Goal: Information Seeking & Learning: Learn about a topic

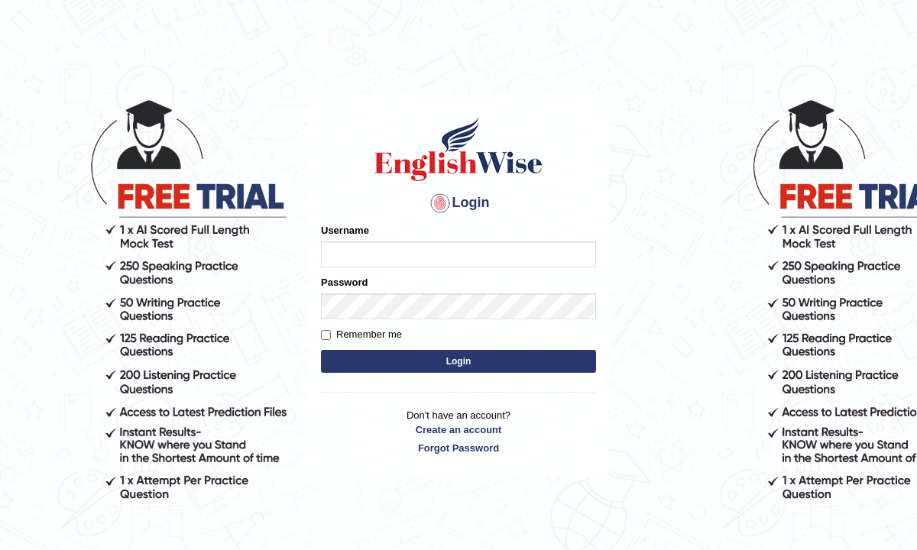
type input "Renu363"
click at [408, 366] on button "Login" at bounding box center [458, 361] width 275 height 23
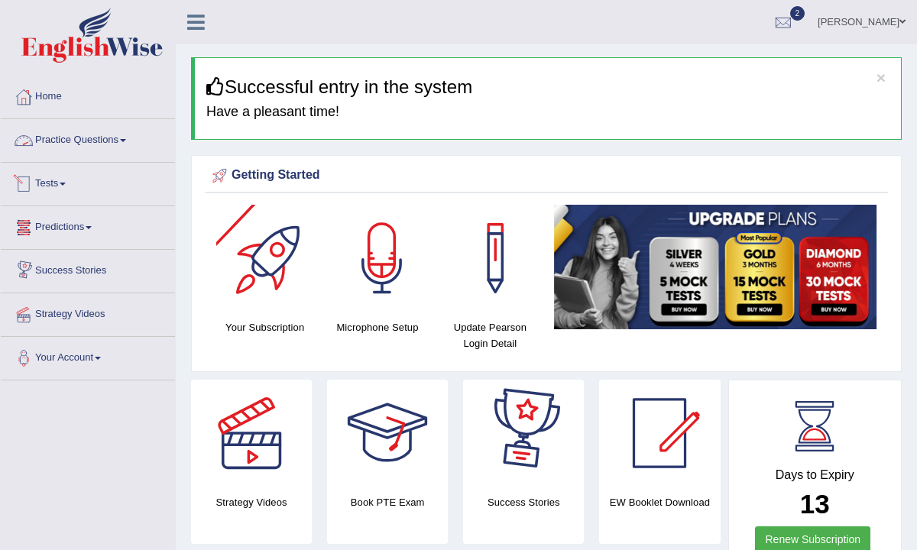
click at [64, 141] on link "Practice Questions" at bounding box center [88, 138] width 174 height 38
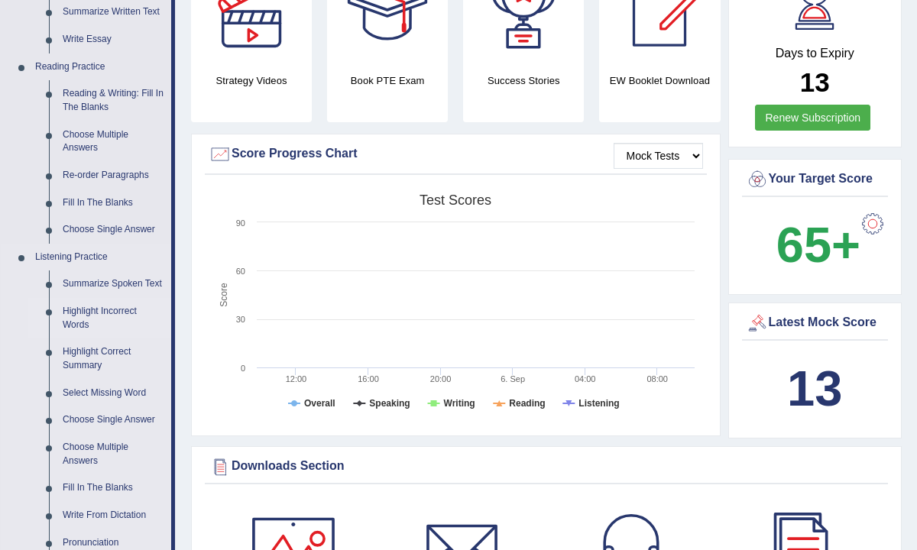
scroll to position [360, 0]
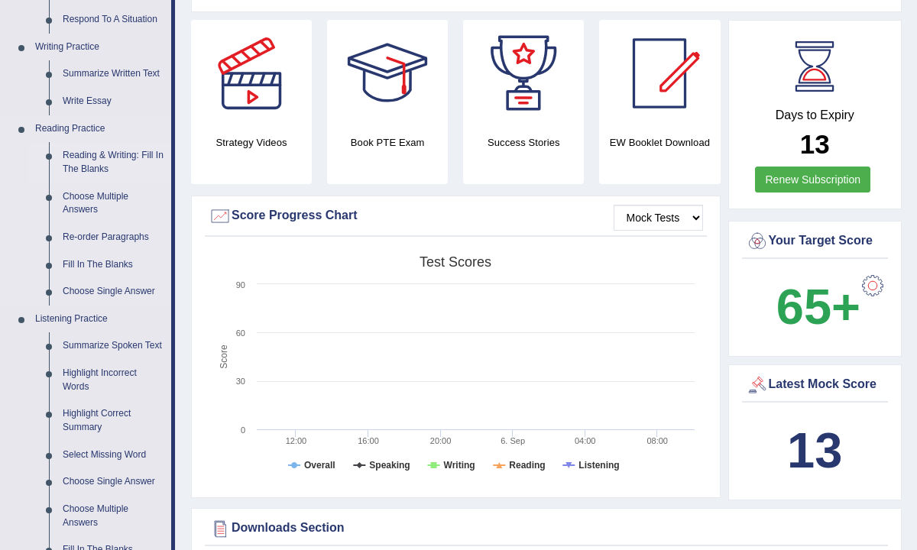
click at [81, 167] on link "Reading & Writing: Fill In The Blanks" at bounding box center [113, 162] width 115 height 41
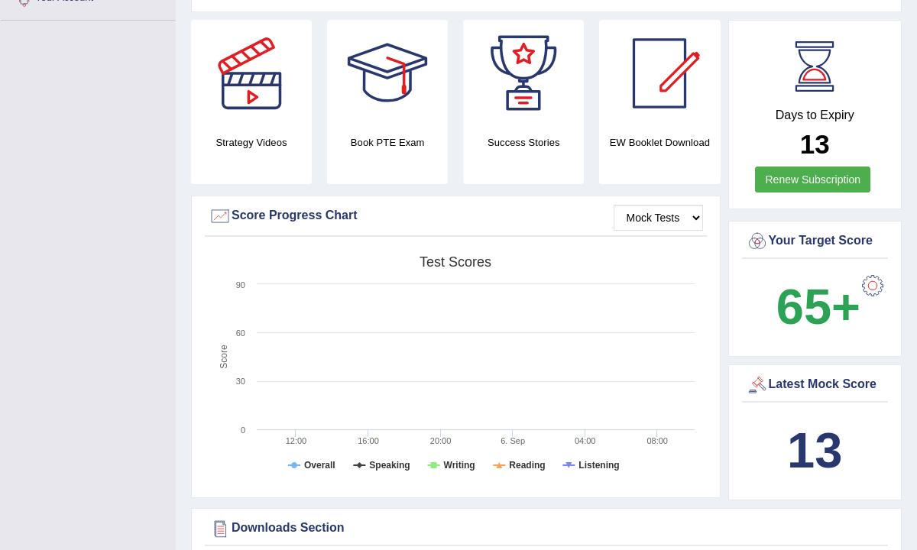
scroll to position [364, 0]
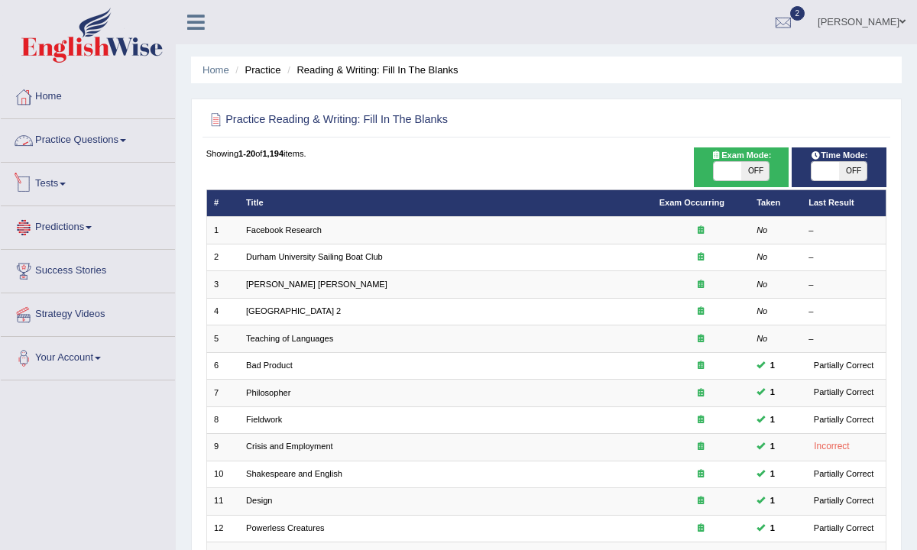
click at [66, 232] on link "Predictions" at bounding box center [88, 225] width 174 height 38
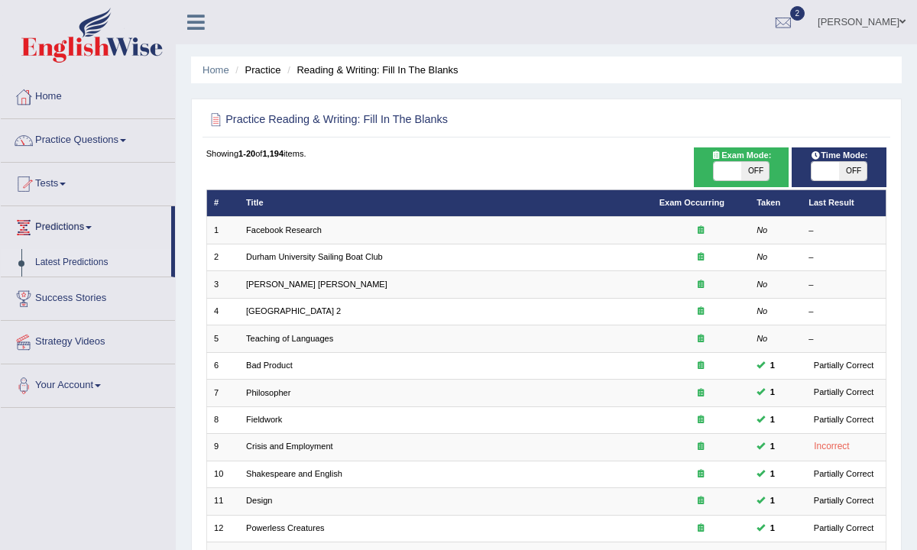
click at [65, 267] on link "Latest Predictions" at bounding box center [99, 263] width 143 height 28
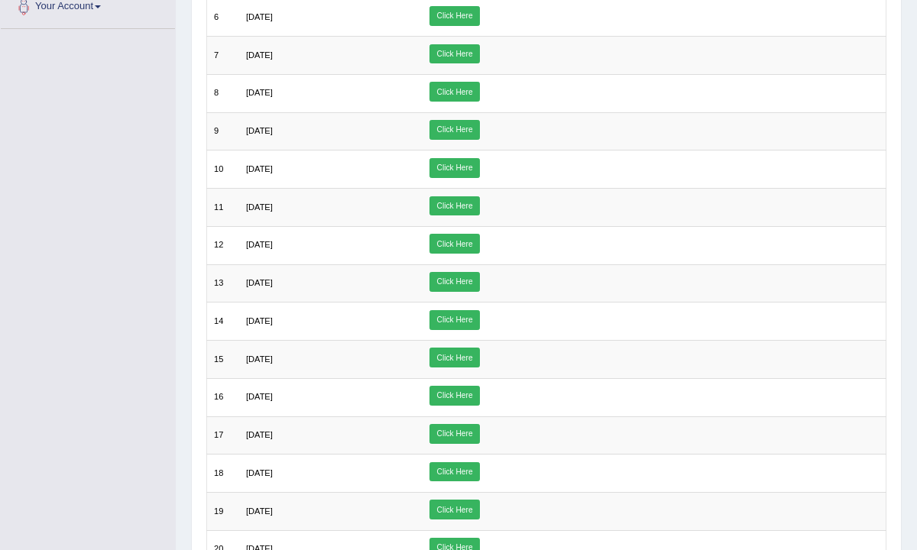
scroll to position [497, 0]
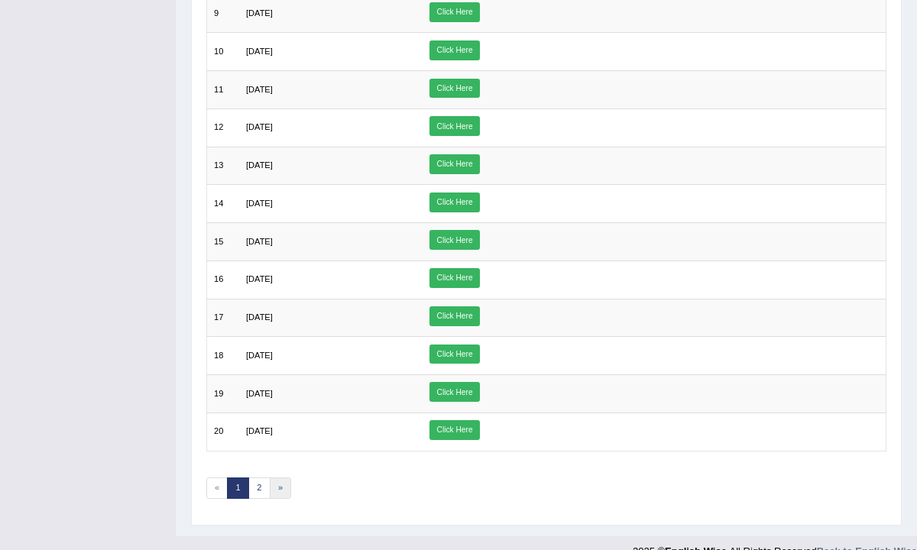
click at [277, 478] on link "»" at bounding box center [281, 488] width 22 height 21
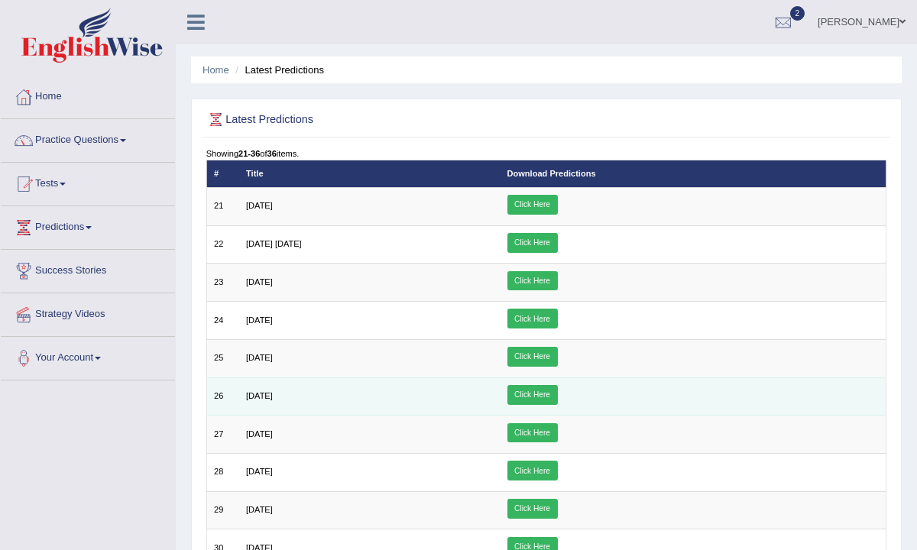
scroll to position [349, 0]
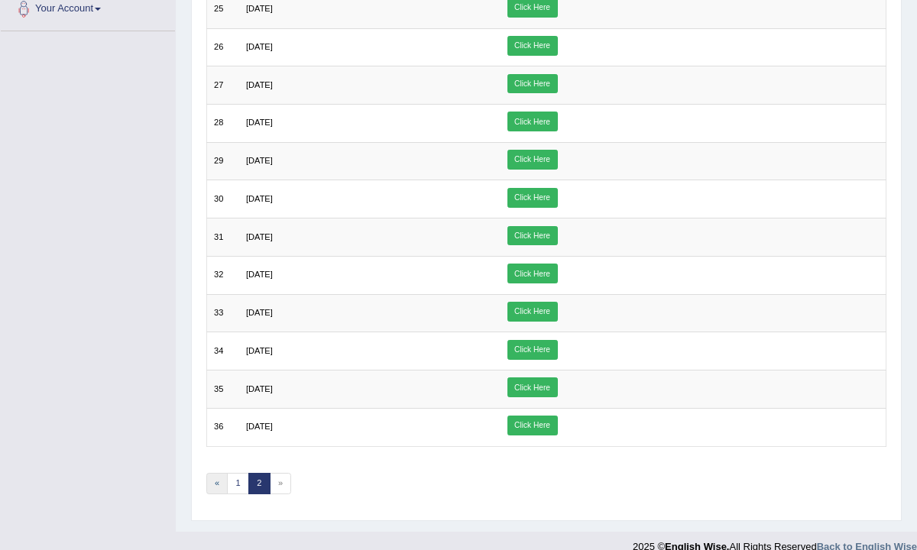
click at [221, 473] on link "«" at bounding box center [217, 483] width 22 height 21
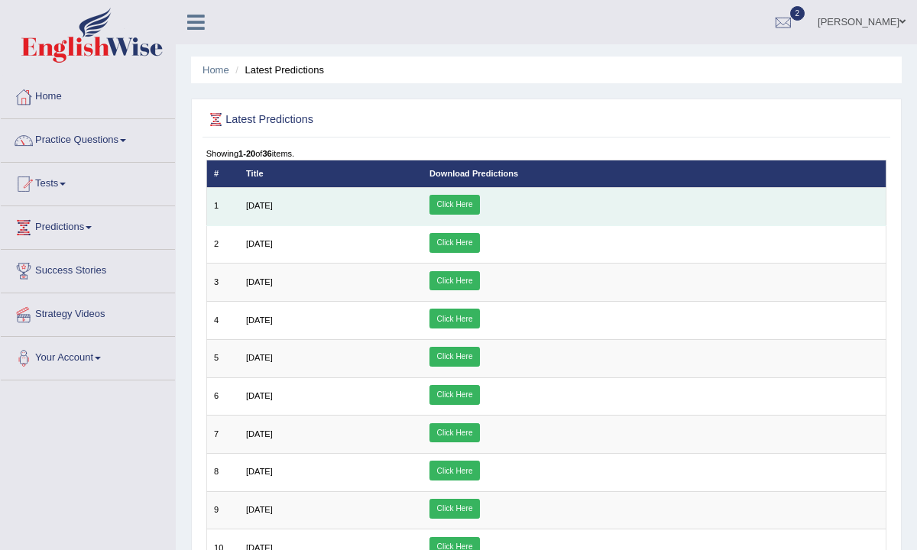
click at [480, 201] on link "Click Here" at bounding box center [455, 205] width 50 height 20
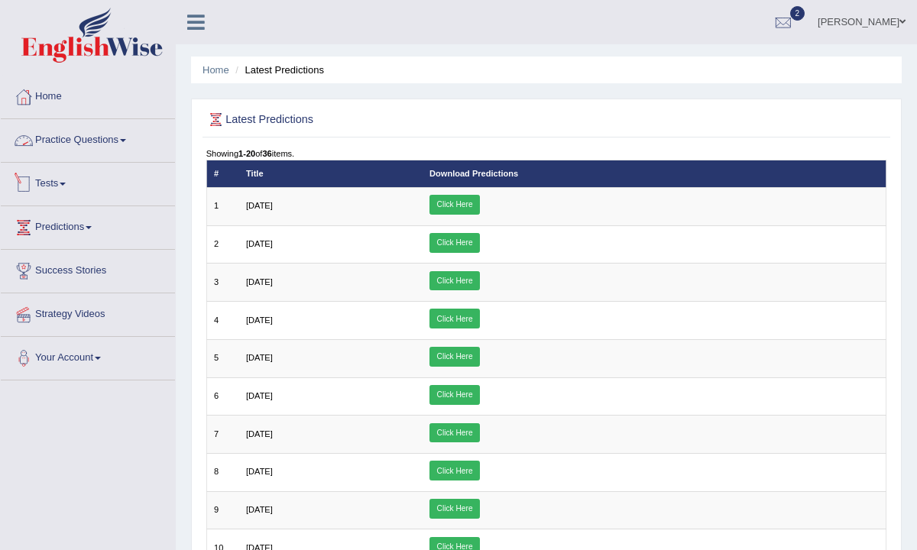
click at [61, 137] on link "Practice Questions" at bounding box center [88, 138] width 174 height 38
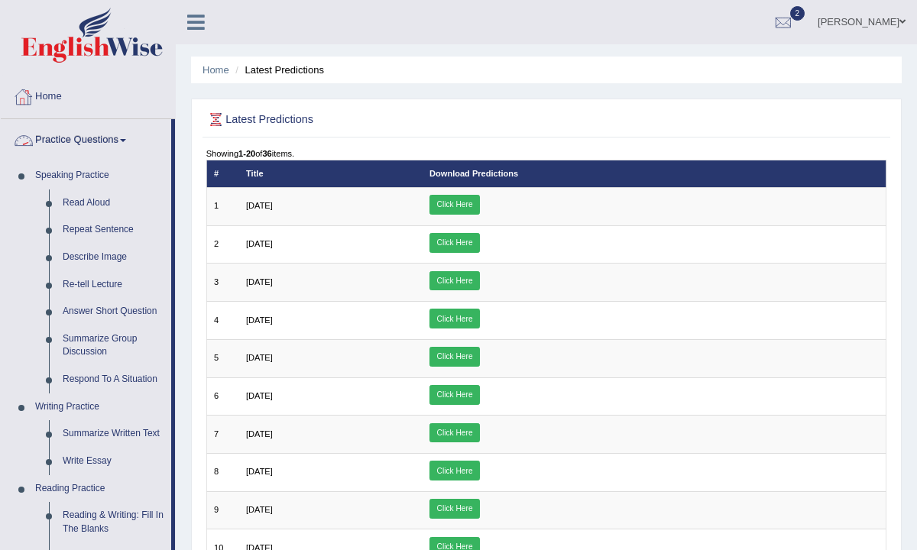
click at [85, 140] on link "Practice Questions" at bounding box center [86, 138] width 170 height 38
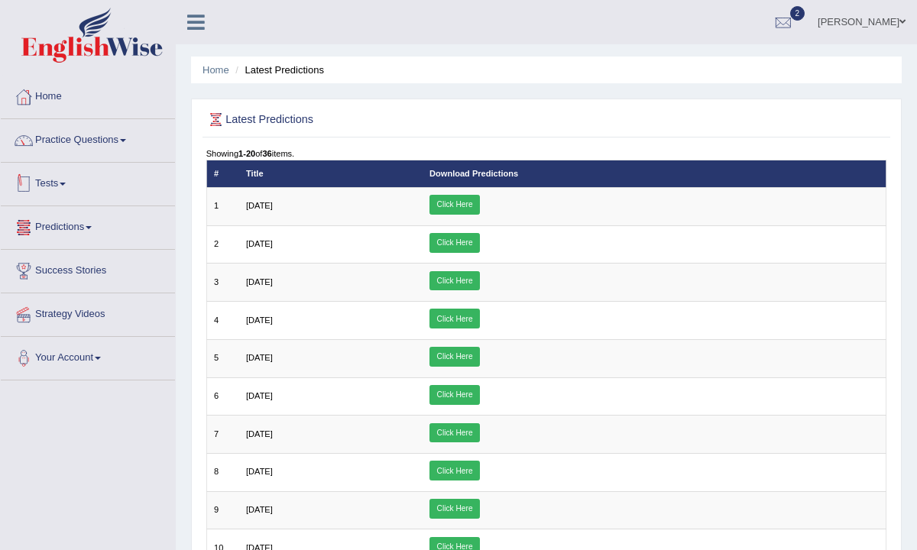
click at [70, 188] on link "Tests" at bounding box center [88, 182] width 174 height 38
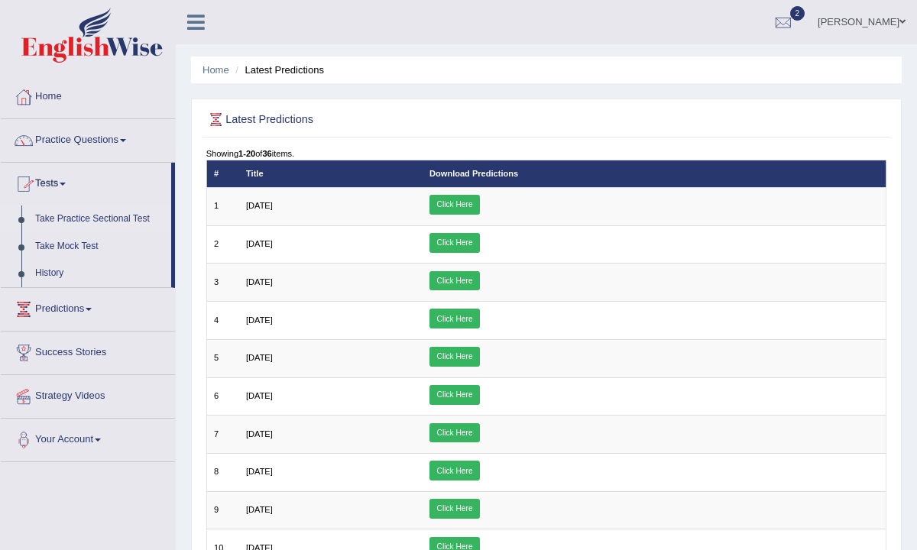
click at [92, 220] on link "Take Practice Sectional Test" at bounding box center [99, 220] width 143 height 28
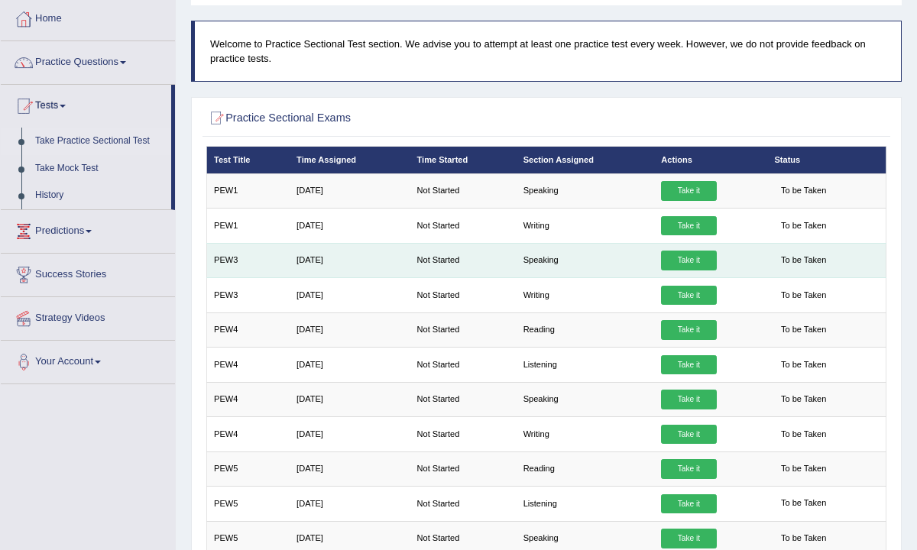
scroll to position [80, 0]
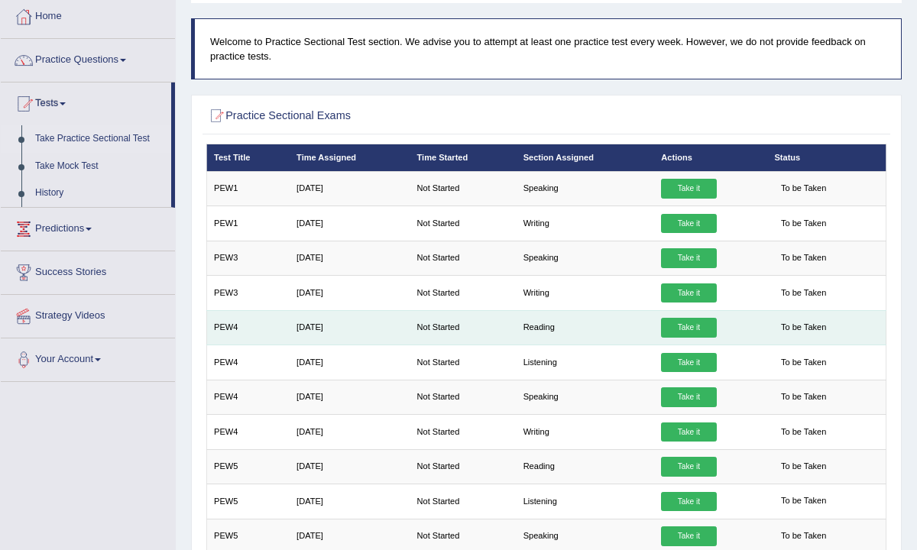
click at [694, 326] on link "Take it" at bounding box center [688, 328] width 55 height 20
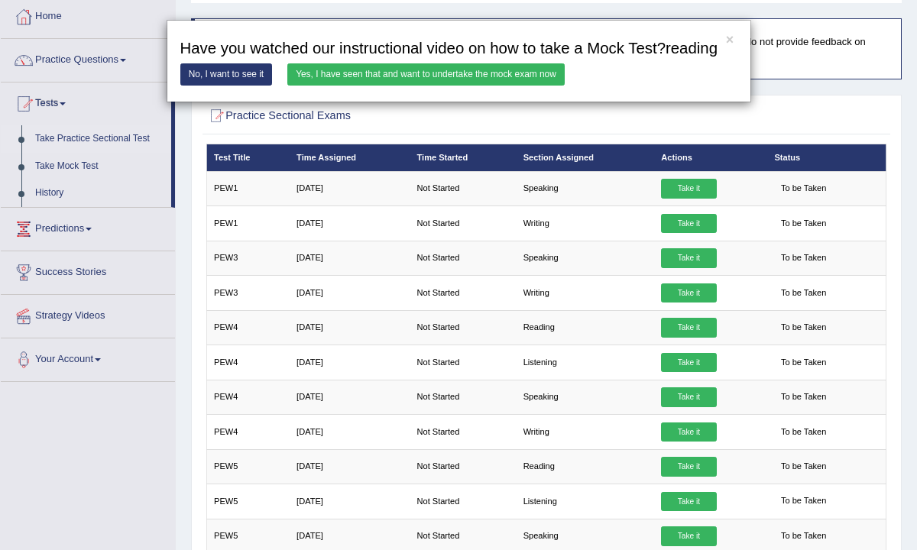
click at [480, 86] on link "Yes, I have seen that and want to undertake the mock exam now" at bounding box center [425, 74] width 277 height 22
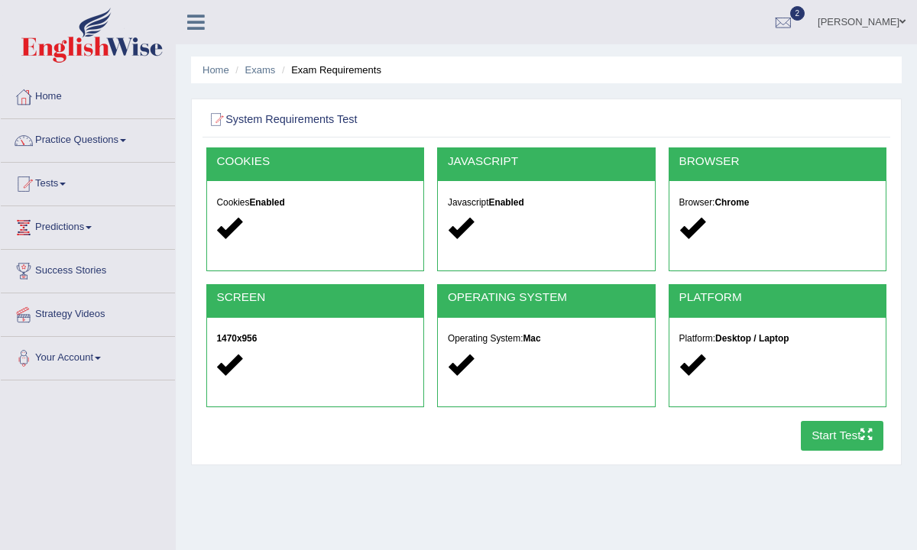
click at [832, 439] on button "Start Test" at bounding box center [842, 436] width 83 height 30
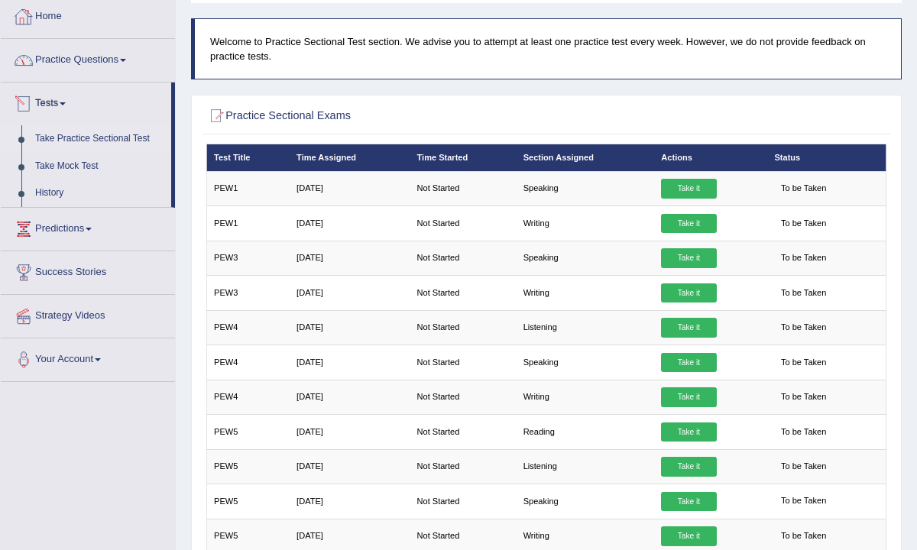
click at [67, 30] on link "Home" at bounding box center [88, 14] width 174 height 38
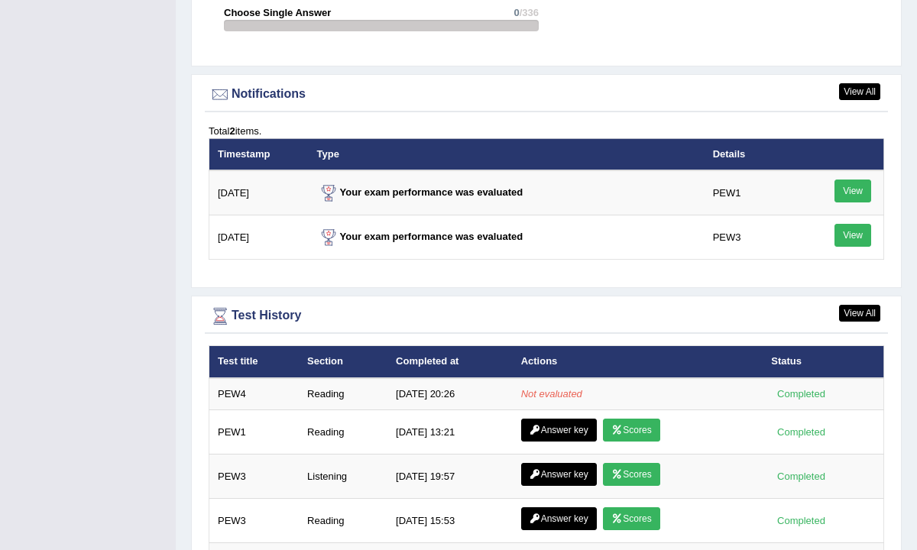
scroll to position [1901, 0]
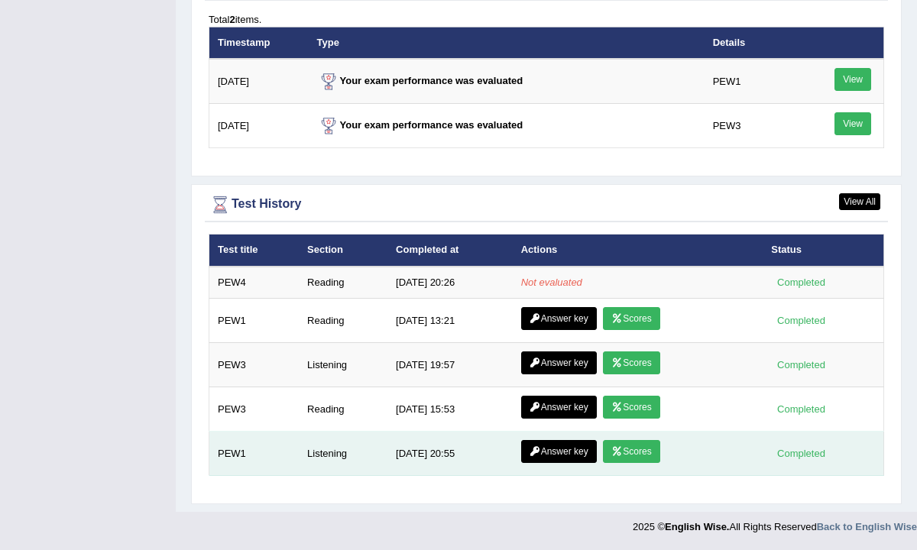
click at [639, 447] on link "Scores" at bounding box center [631, 451] width 57 height 23
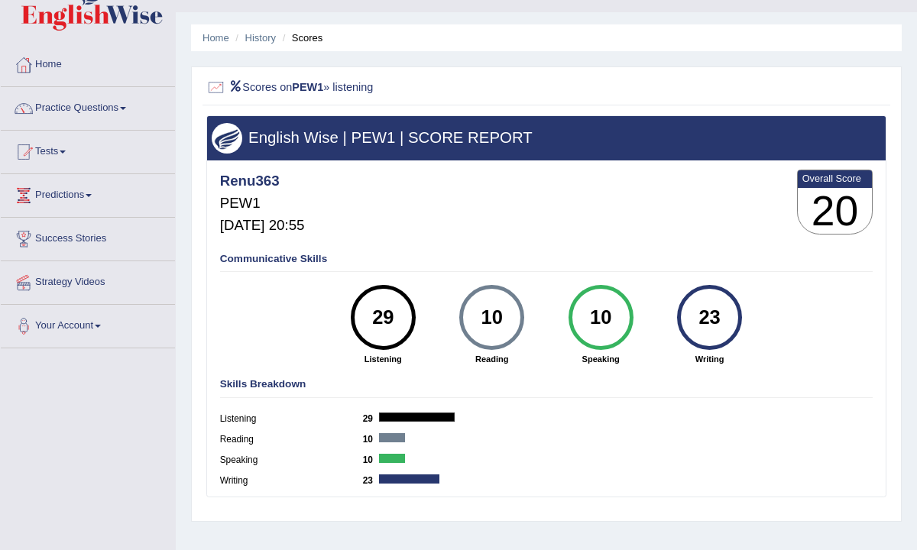
scroll to position [41, 0]
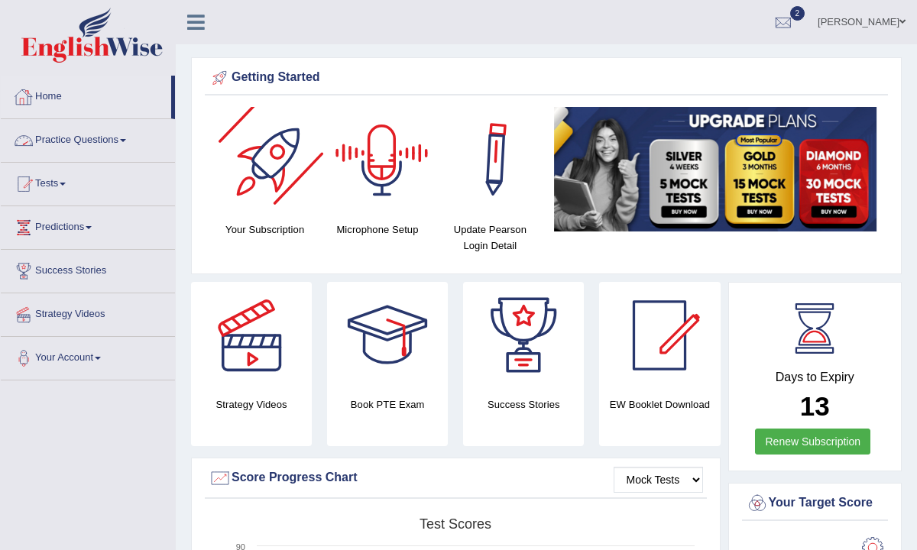
click at [96, 99] on link "Home" at bounding box center [86, 95] width 170 height 38
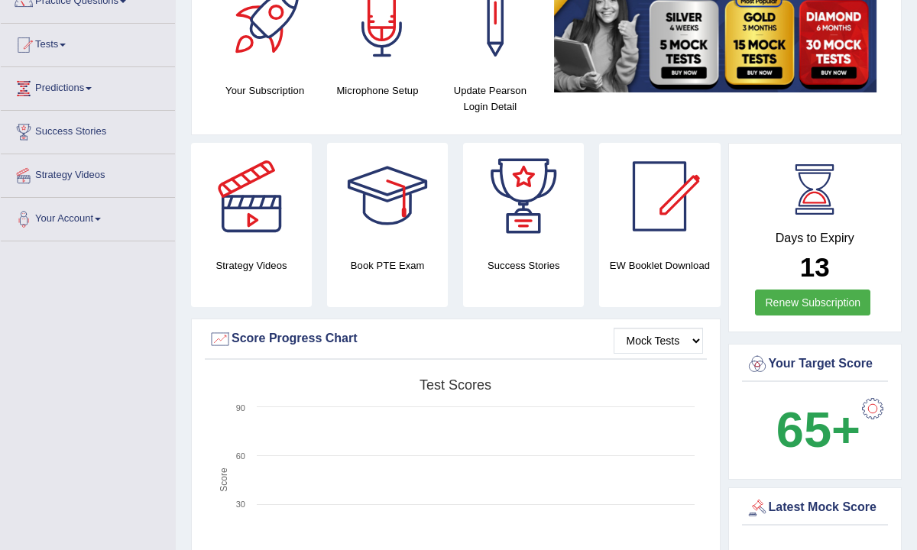
scroll to position [15, 0]
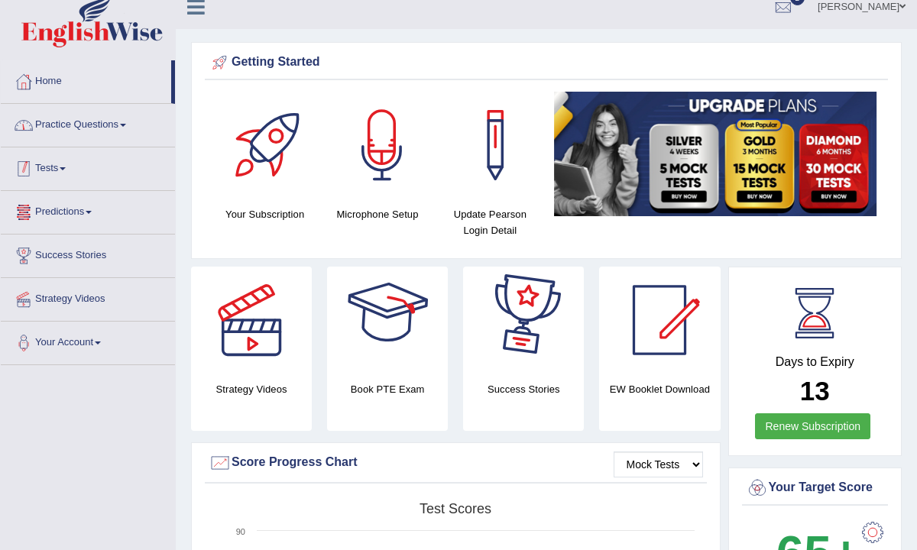
click at [87, 131] on link "Practice Questions" at bounding box center [88, 123] width 174 height 38
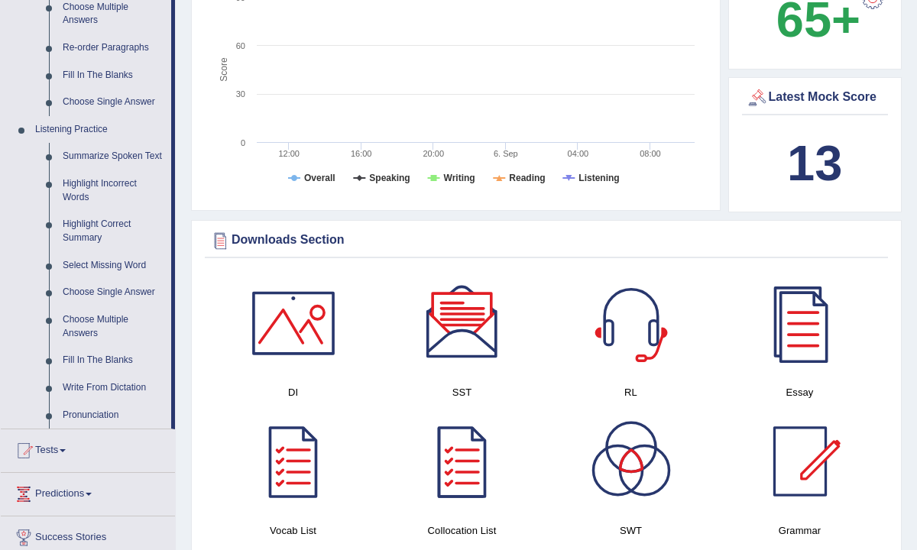
scroll to position [553, 0]
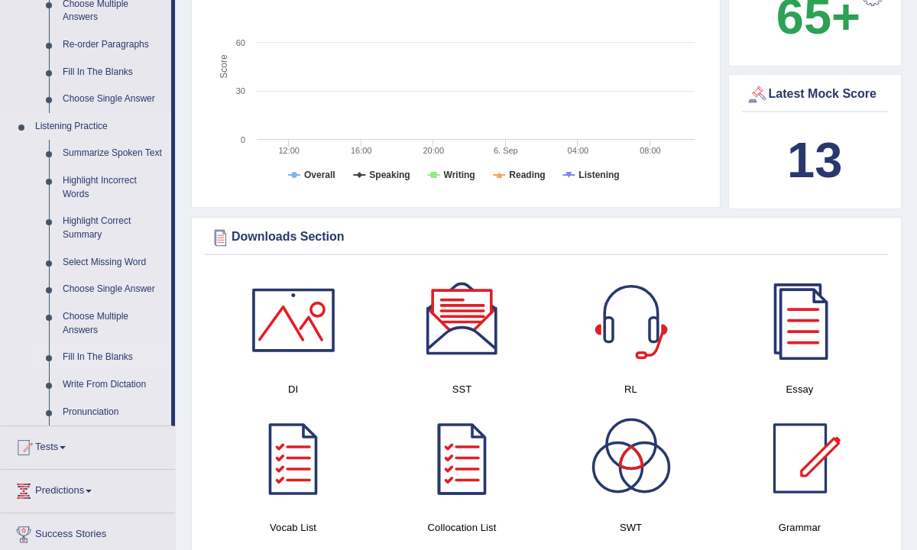
click at [78, 364] on link "Fill In The Blanks" at bounding box center [113, 358] width 115 height 28
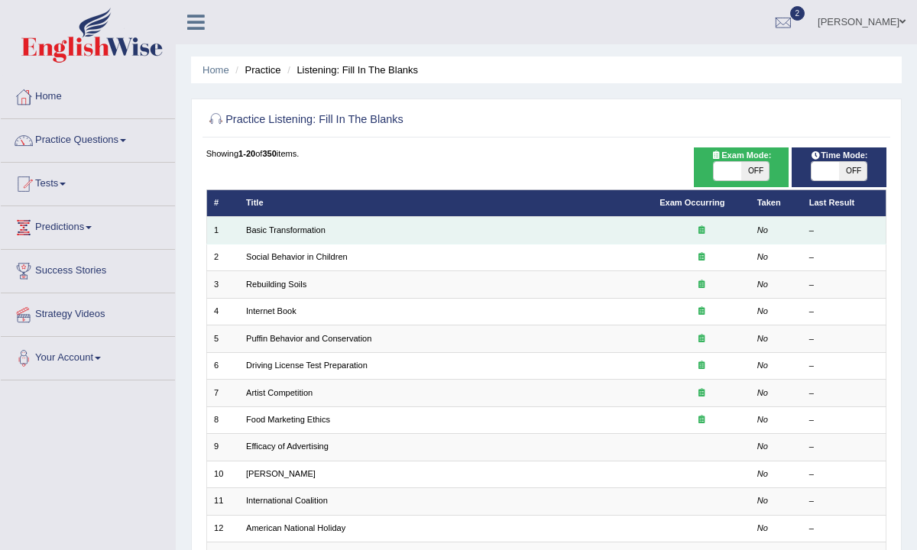
click at [287, 238] on td "Basic Transformation" at bounding box center [445, 230] width 413 height 27
click at [287, 233] on link "Basic Transformation" at bounding box center [285, 229] width 79 height 9
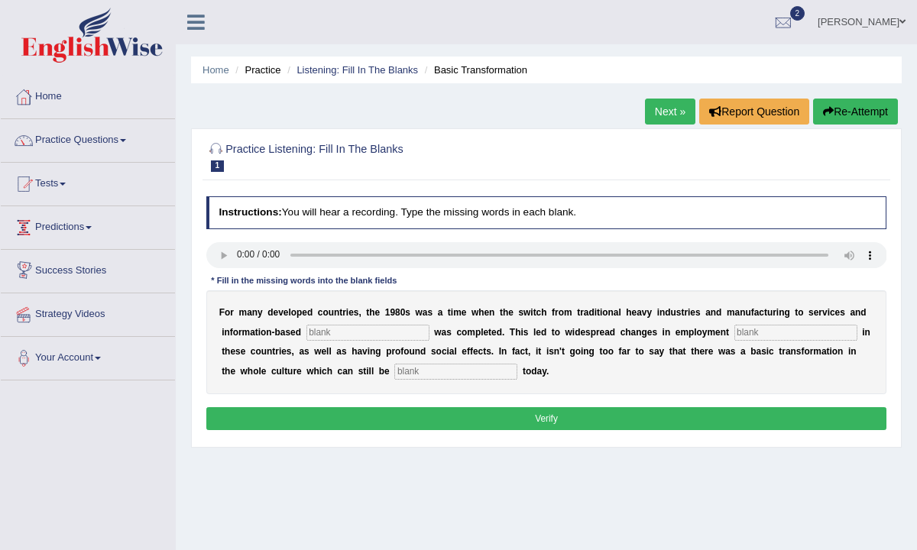
click at [355, 335] on input "text" at bounding box center [367, 332] width 123 height 15
type input "e"
type input "enterprise"
click at [757, 330] on input "text" at bounding box center [795, 332] width 123 height 15
type input "patterns"
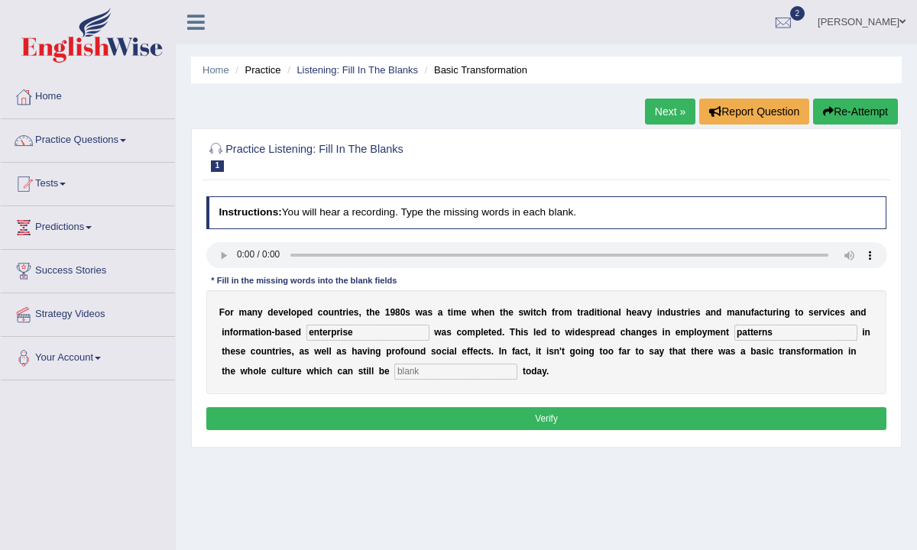
click at [417, 371] on input "text" at bounding box center [455, 371] width 123 height 15
type input "observed"
click at [473, 416] on button "Verify" at bounding box center [546, 418] width 681 height 22
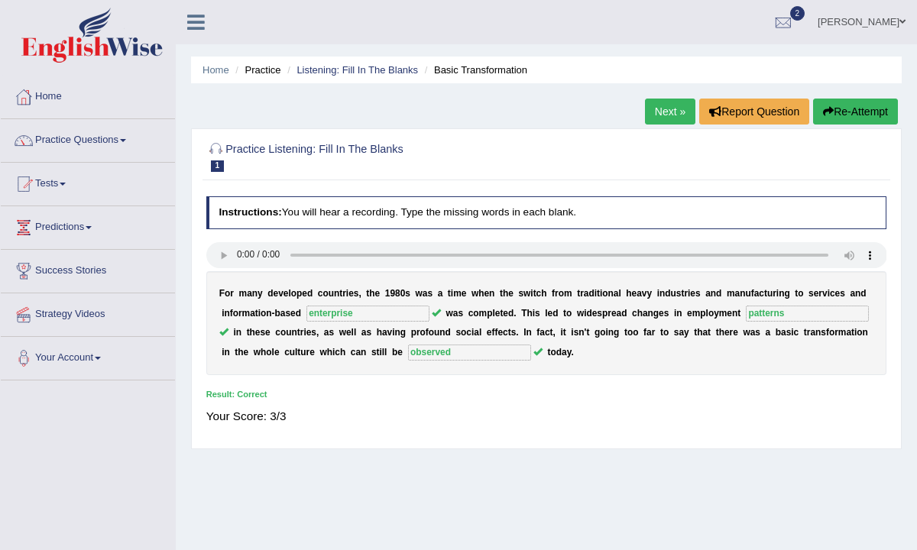
click at [670, 122] on link "Next »" at bounding box center [670, 112] width 50 height 26
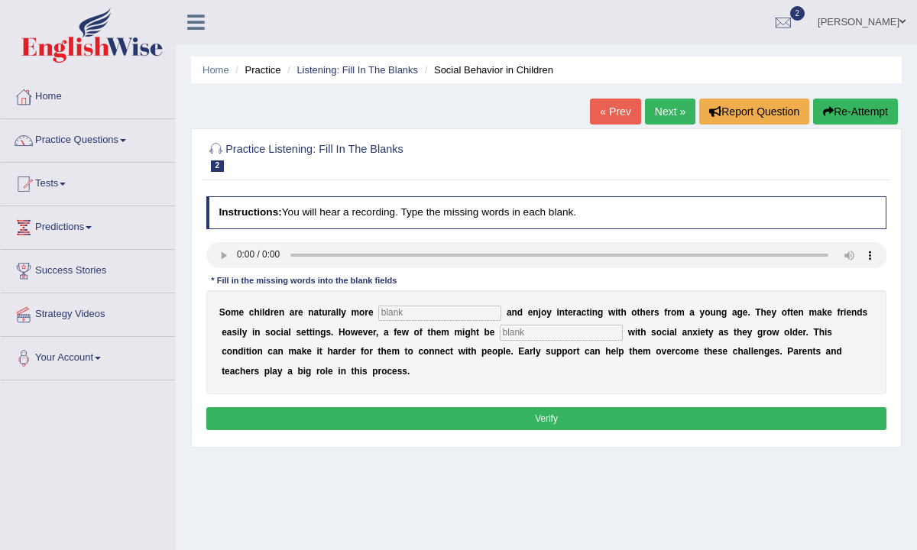
click at [411, 317] on input "text" at bounding box center [439, 313] width 123 height 15
type input "naturally"
click at [551, 329] on input "text" at bounding box center [561, 332] width 123 height 15
type input "diagnosed"
click at [540, 416] on button "Verify" at bounding box center [546, 418] width 681 height 22
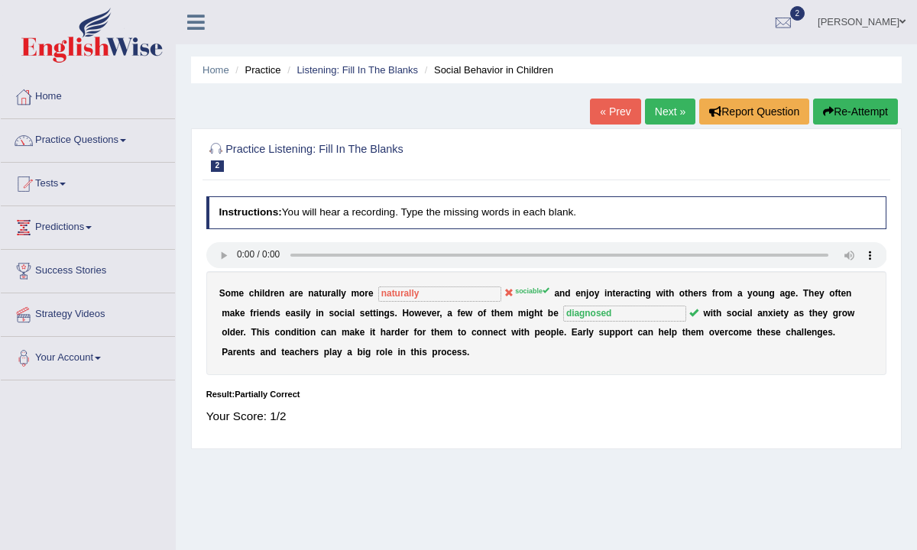
click at [658, 115] on link "Next »" at bounding box center [670, 112] width 50 height 26
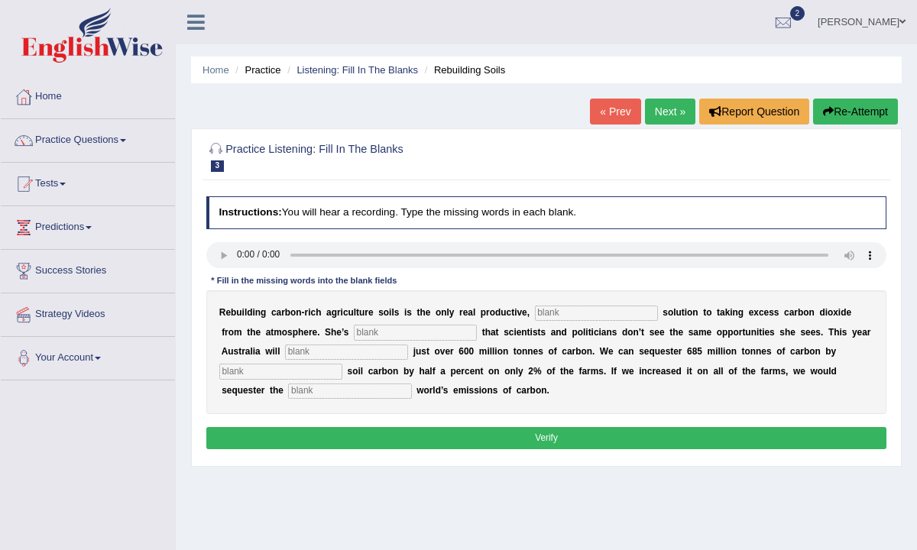
click at [585, 306] on input "text" at bounding box center [596, 313] width 123 height 15
type input "parmanent"
click at [358, 335] on input "text" at bounding box center [415, 332] width 123 height 15
type input "frausted"
click at [309, 347] on input "text" at bounding box center [346, 352] width 123 height 15
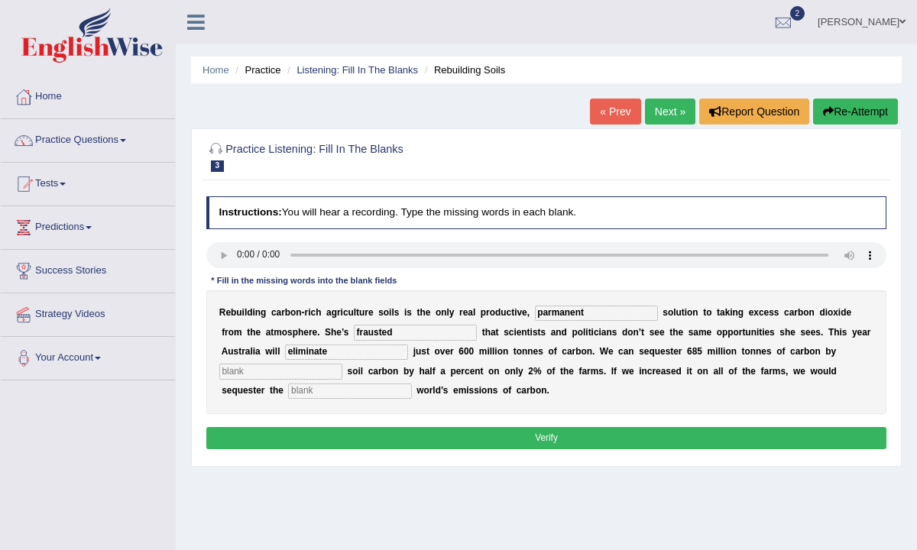
type input "eliminate"
click at [271, 375] on input "text" at bounding box center [280, 371] width 123 height 15
type input "increasing"
click at [288, 388] on input "text" at bounding box center [349, 391] width 123 height 15
type input "whole"
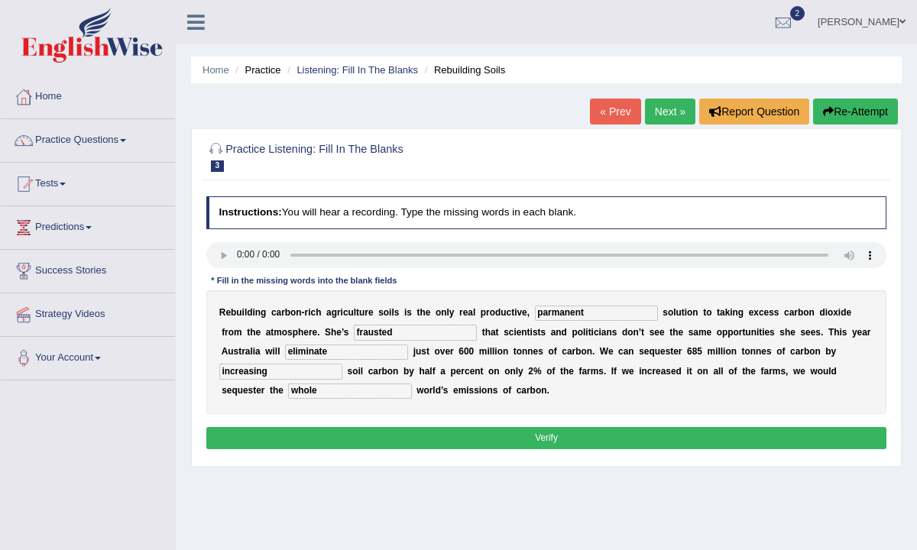
click at [316, 433] on button "Verify" at bounding box center [546, 438] width 681 height 22
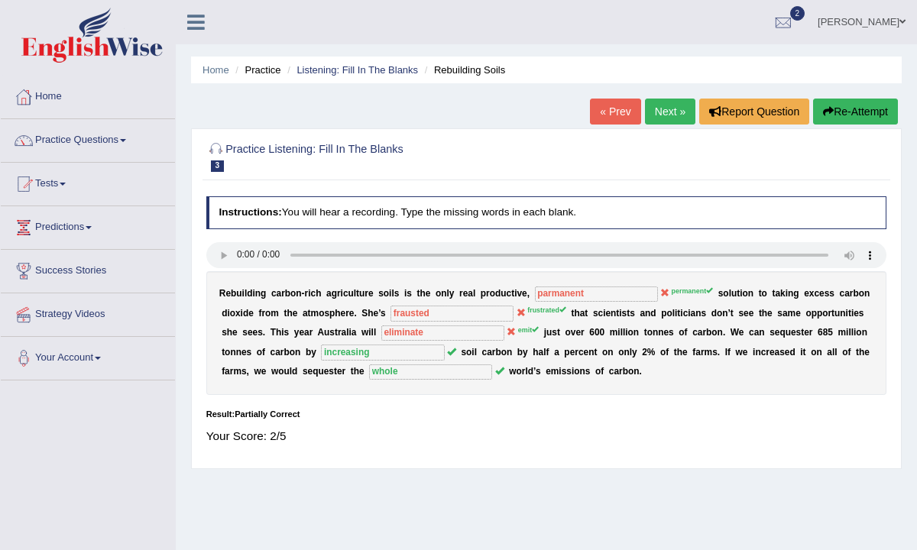
click at [850, 109] on button "Re-Attempt" at bounding box center [855, 112] width 85 height 26
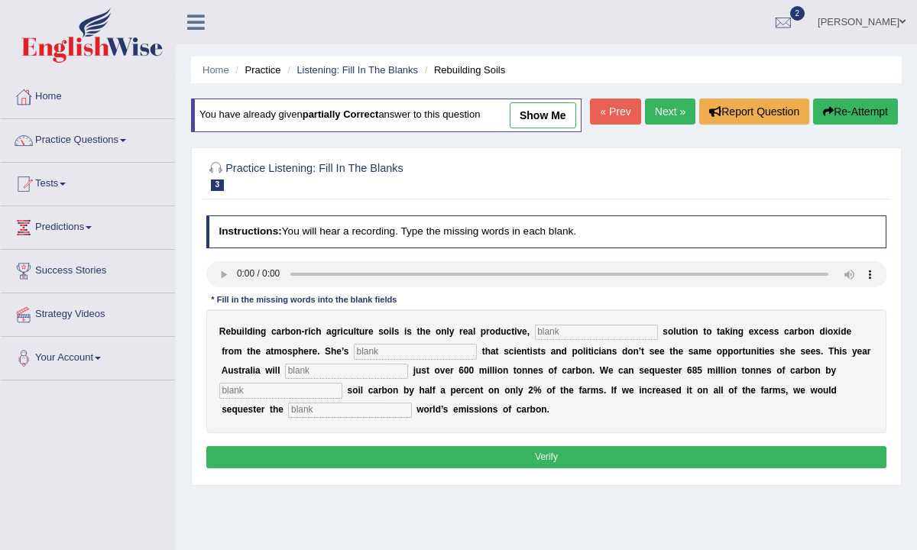
click at [551, 340] on input "text" at bounding box center [596, 332] width 123 height 15
click at [560, 340] on input "permenent" at bounding box center [596, 332] width 123 height 15
type input "permanent"
click at [376, 359] on input "text" at bounding box center [415, 351] width 123 height 15
type input "frustrated"
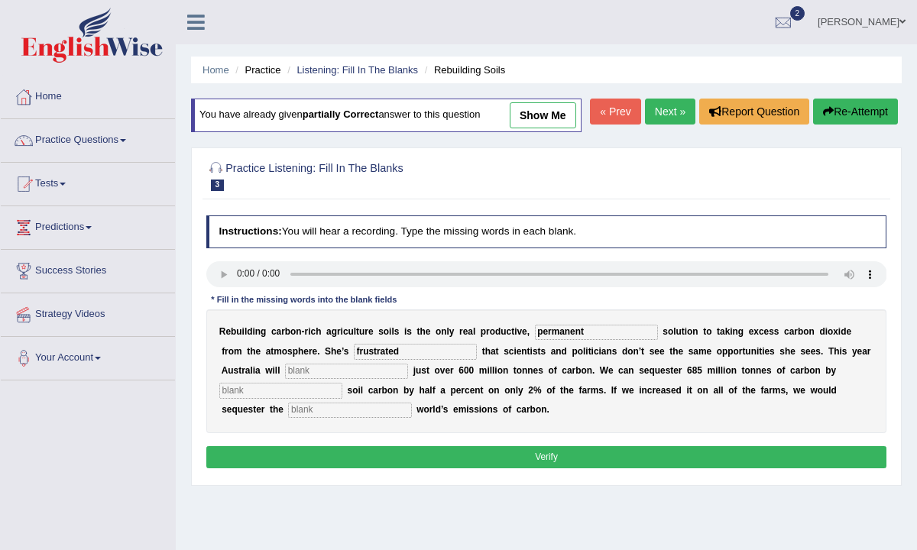
click at [299, 379] on input "text" at bounding box center [346, 371] width 123 height 15
click at [274, 398] on input "text" at bounding box center [280, 390] width 123 height 15
click at [285, 379] on input "emited" at bounding box center [346, 371] width 123 height 15
type input "emit"
click at [271, 429] on div "R e b u i l d i n g c a r b o n - r i c h a g r i c u l t u r e s o i l s i s t…" at bounding box center [546, 372] width 681 height 124
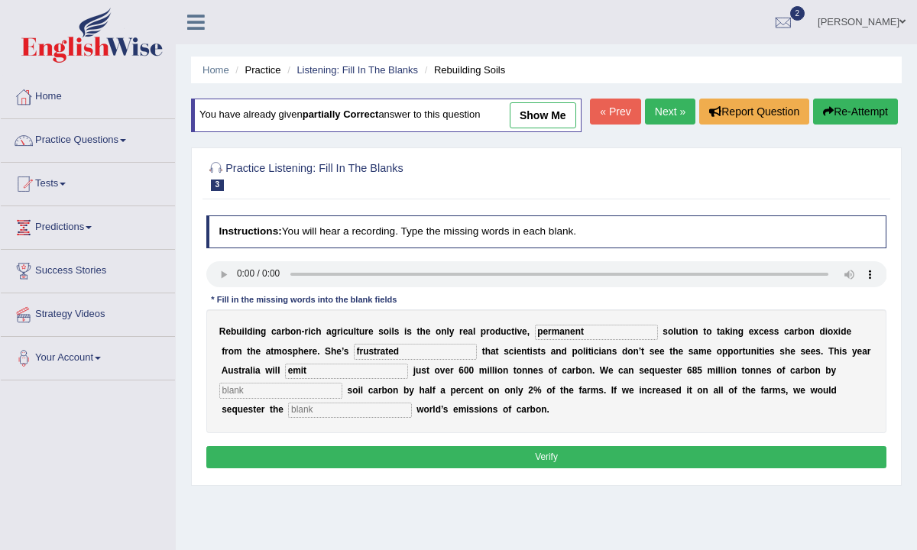
click at [269, 398] on input "text" at bounding box center [280, 390] width 123 height 15
type input "increasing"
click at [288, 418] on input "text" at bounding box center [349, 410] width 123 height 15
type input "whole"
click at [339, 469] on button "Verify" at bounding box center [546, 457] width 681 height 22
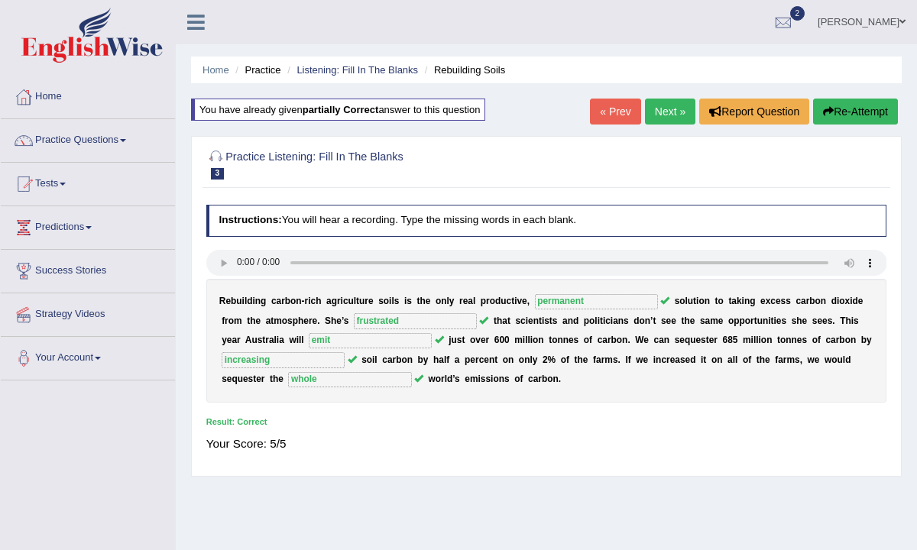
click at [669, 109] on link "Next »" at bounding box center [670, 112] width 50 height 26
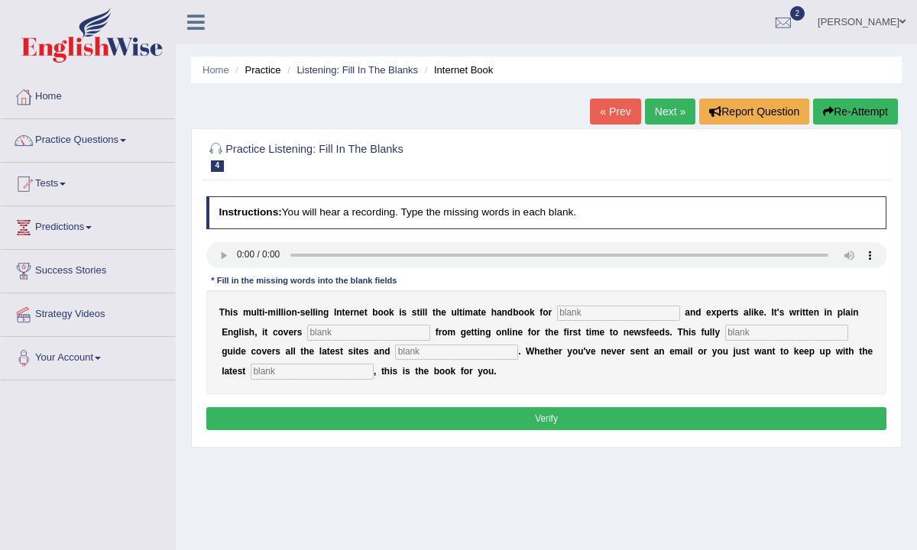
click at [631, 314] on input "text" at bounding box center [618, 313] width 123 height 15
click at [625, 309] on input "text" at bounding box center [618, 313] width 123 height 15
type input "novelists"
click at [339, 332] on input "text" at bounding box center [368, 332] width 123 height 15
type input "everything"
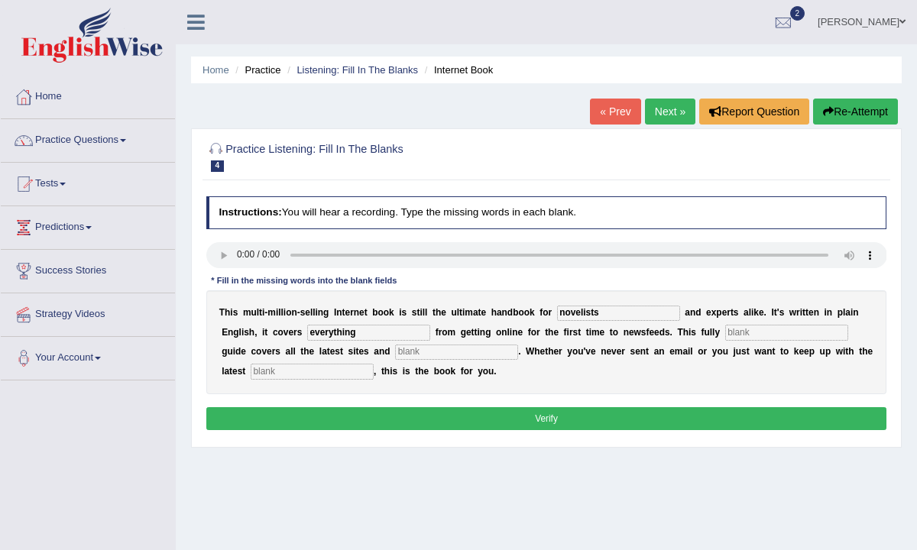
click at [761, 338] on input "text" at bounding box center [786, 332] width 123 height 15
type input "revised"
click at [407, 356] on input "text" at bounding box center [456, 352] width 123 height 15
type input "craze"
click at [273, 367] on input "text" at bounding box center [312, 371] width 123 height 15
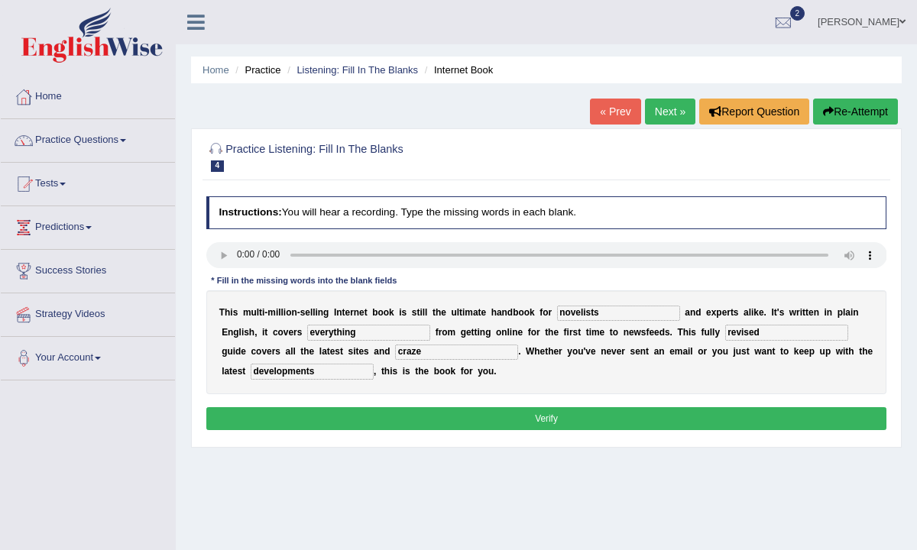
type input "developments"
click at [363, 410] on button "Verify" at bounding box center [546, 418] width 681 height 22
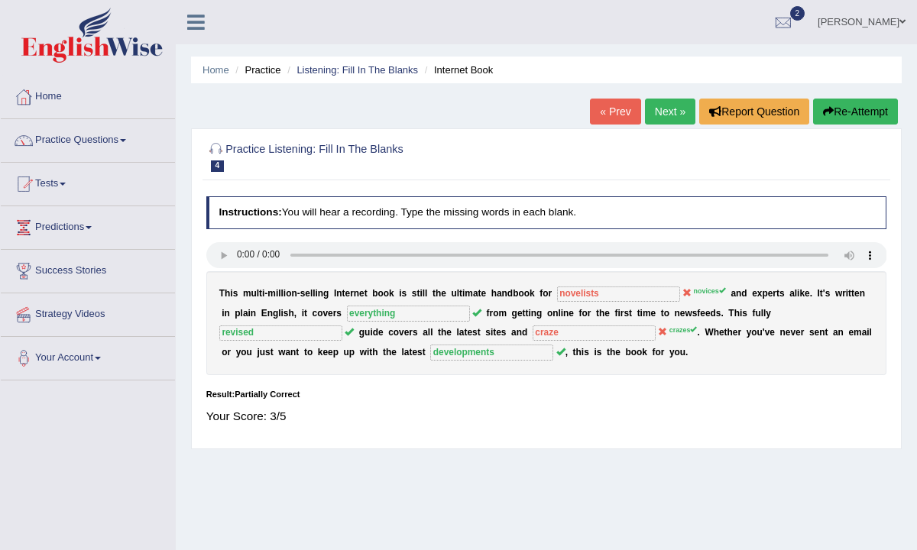
click at [670, 120] on link "Next »" at bounding box center [670, 112] width 50 height 26
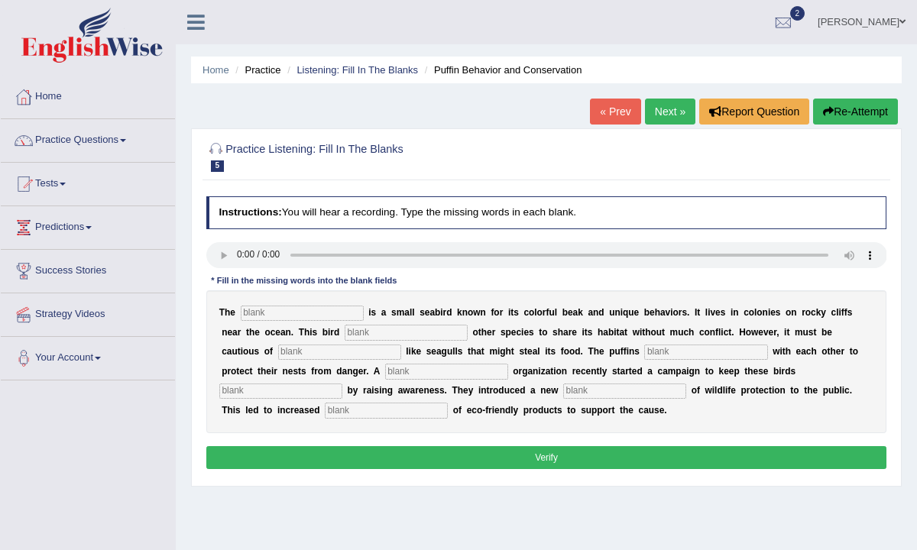
click at [283, 315] on input "text" at bounding box center [302, 313] width 123 height 15
type input "puffins"
click at [345, 335] on input "text" at bounding box center [406, 332] width 123 height 15
type input "allows"
click at [278, 349] on input "text" at bounding box center [339, 352] width 123 height 15
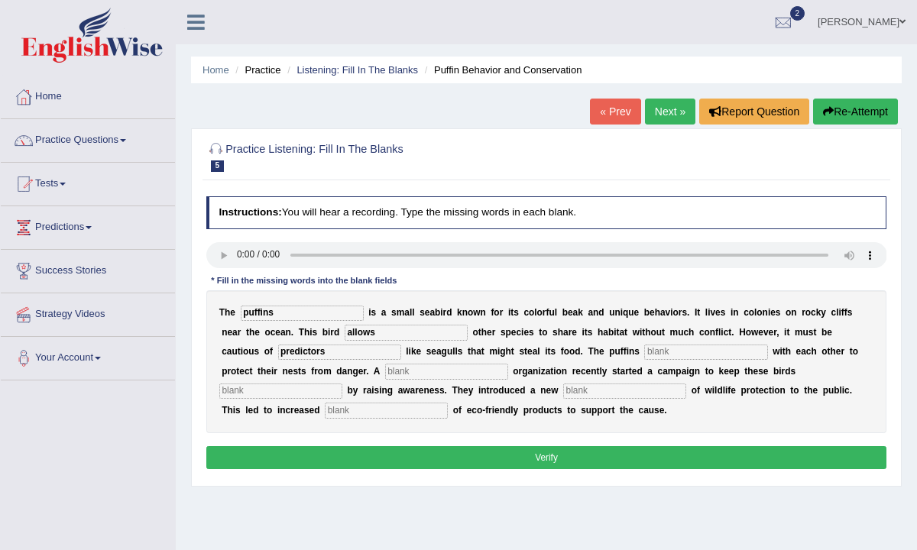
type input "predictors"
click at [644, 352] on input "text" at bounding box center [705, 352] width 123 height 15
type input "cooperates"
click at [385, 372] on input "text" at bounding box center [446, 371] width 123 height 15
type input "cooperate"
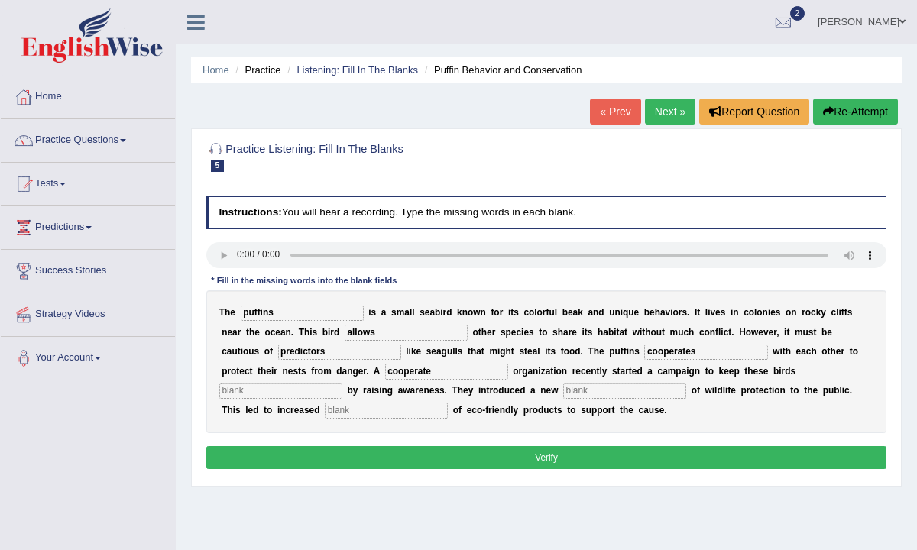
click at [342, 384] on input "text" at bounding box center [280, 391] width 123 height 15
type input "save"
click at [563, 392] on input "text" at bounding box center [624, 391] width 123 height 15
type input "conceptions"
click at [325, 414] on input "text" at bounding box center [386, 410] width 123 height 15
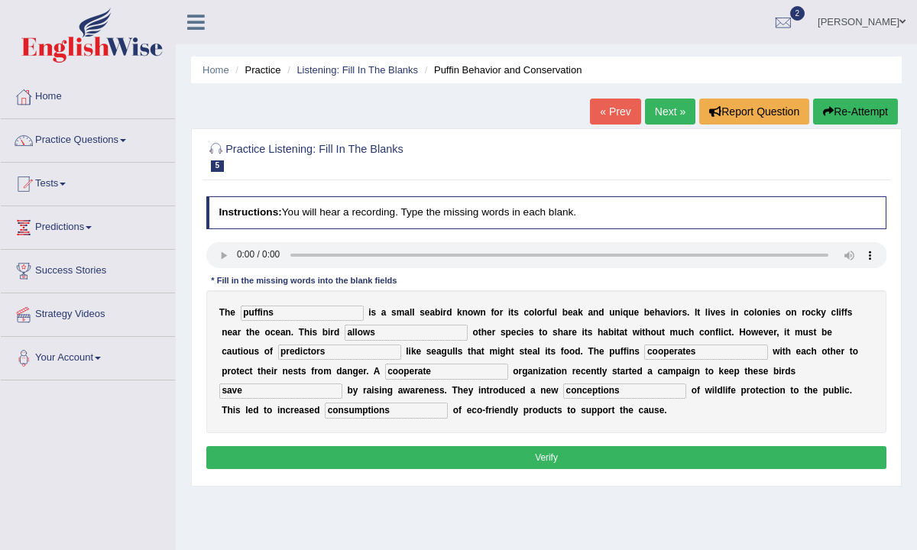
type input "consumptions"
click at [349, 457] on button "Verify" at bounding box center [546, 457] width 681 height 22
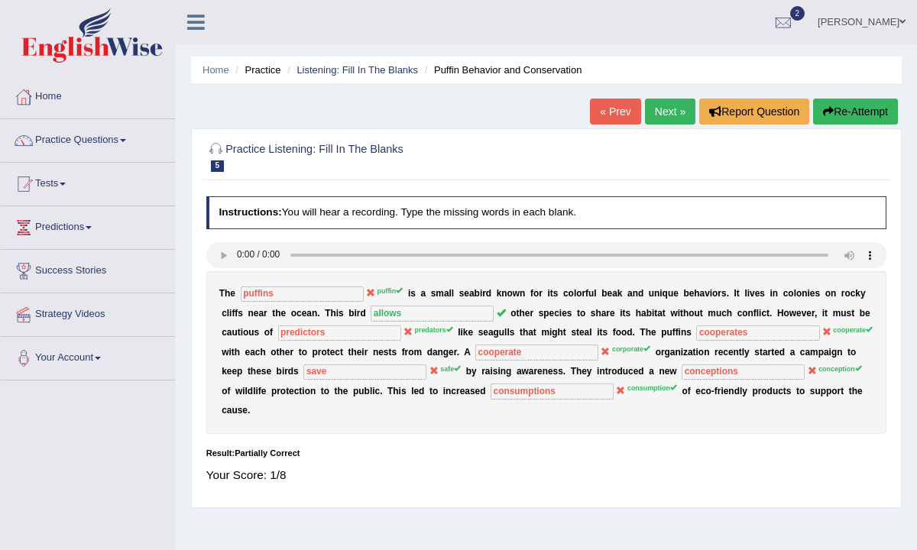
click at [832, 102] on button "Re-Attempt" at bounding box center [855, 112] width 85 height 26
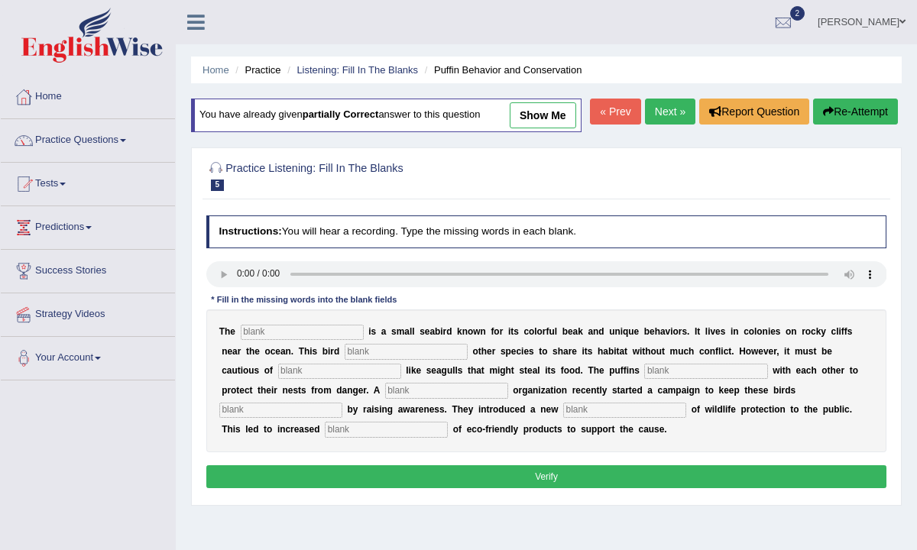
click at [299, 340] on input "text" at bounding box center [302, 332] width 123 height 15
type input "puffin"
click at [395, 359] on input "text" at bounding box center [406, 351] width 123 height 15
type input "allow"
click at [280, 379] on input "text" at bounding box center [339, 371] width 123 height 15
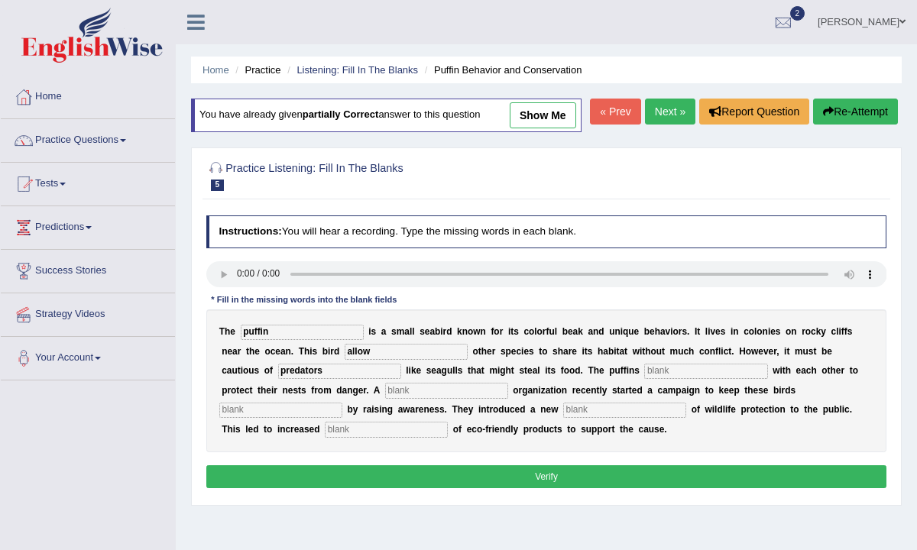
type input "predators"
click at [644, 379] on input "text" at bounding box center [705, 371] width 123 height 15
type input "coporate"
click at [385, 398] on input "text" at bounding box center [446, 390] width 123 height 15
type input "cooperate"
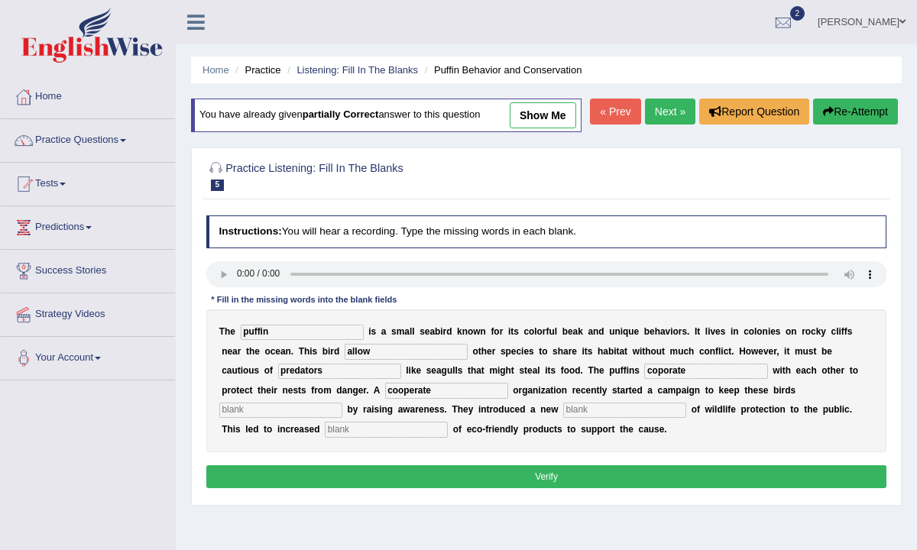
click at [342, 418] on input "text" at bounding box center [280, 410] width 123 height 15
type input "save"
click at [563, 418] on input "text" at bounding box center [624, 410] width 123 height 15
type input "conception"
click at [325, 437] on input "text" at bounding box center [386, 429] width 123 height 15
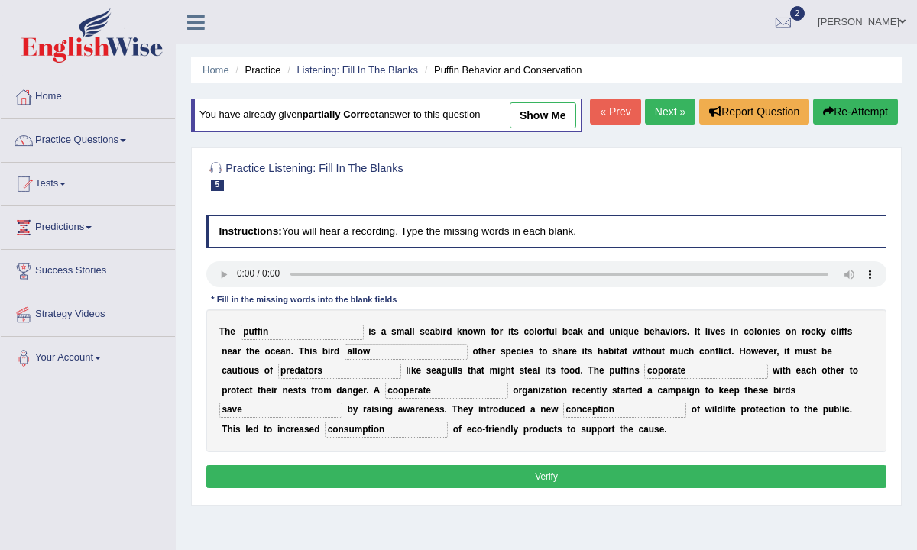
type input "consumption"
click at [330, 488] on button "Verify" at bounding box center [546, 476] width 681 height 22
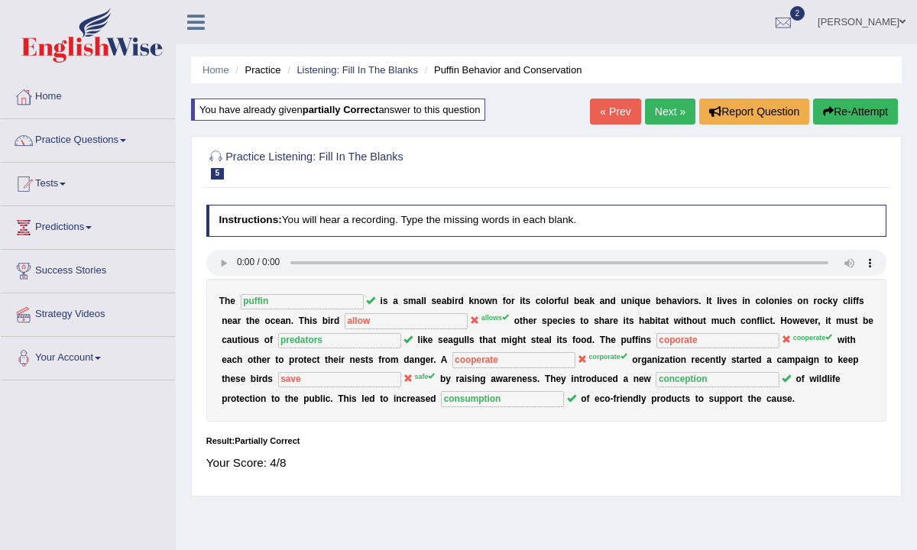
click at [825, 118] on button "Re-Attempt" at bounding box center [855, 112] width 85 height 26
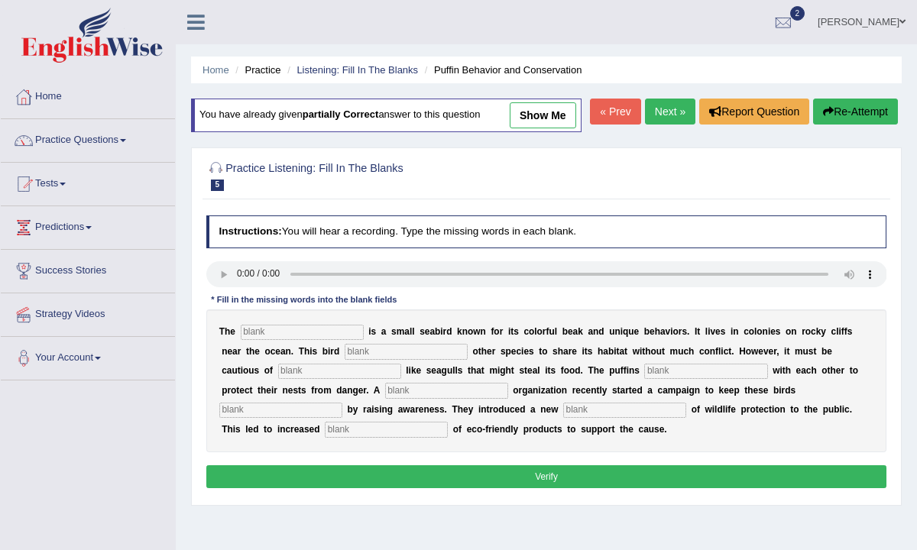
click at [295, 340] on input "text" at bounding box center [302, 332] width 123 height 15
type input "puffin"
click at [345, 359] on input "text" at bounding box center [406, 351] width 123 height 15
type input "allows"
click at [285, 379] on input "text" at bounding box center [339, 371] width 123 height 15
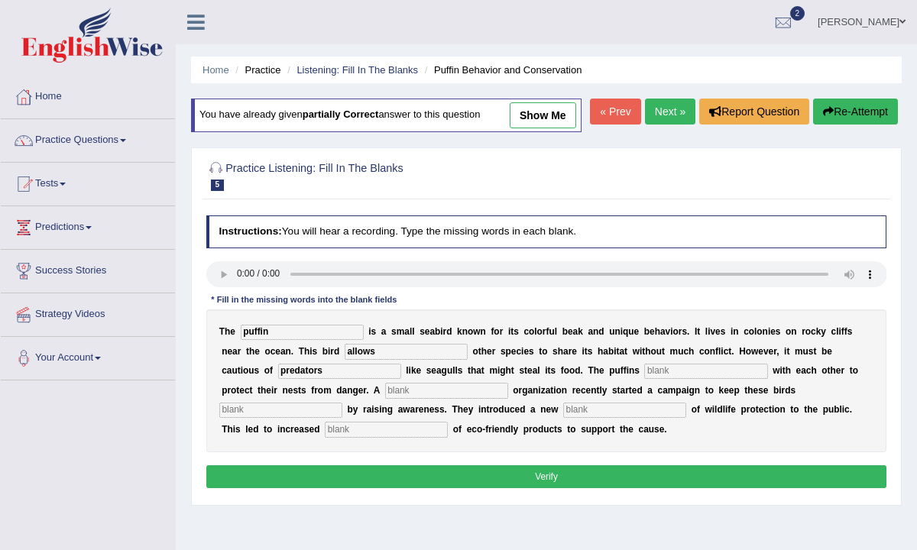
type input "predators"
click at [644, 379] on input "text" at bounding box center [705, 371] width 123 height 15
type input "cooperates"
click at [385, 398] on input "text" at bounding box center [446, 390] width 123 height 15
type input "coporate"
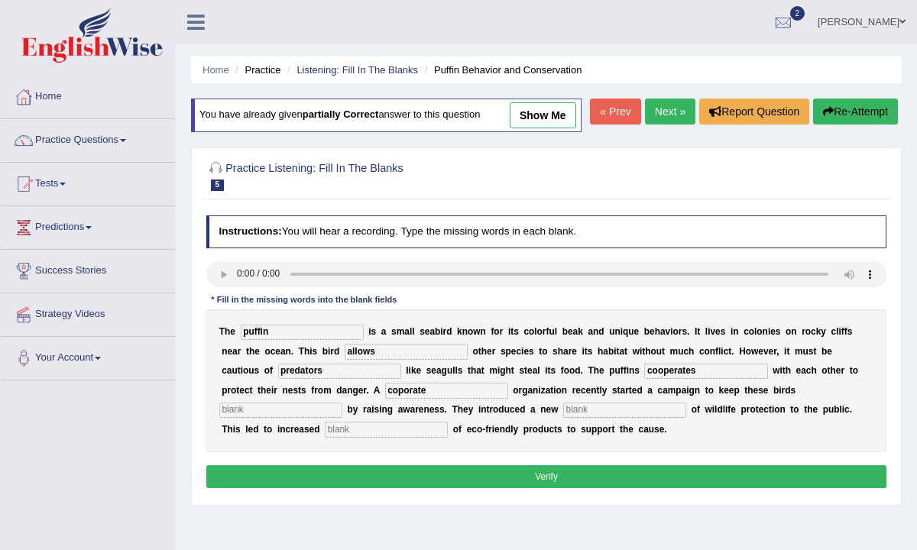
click at [342, 418] on input "text" at bounding box center [280, 410] width 123 height 15
type input "save"
click at [563, 418] on input "text" at bounding box center [624, 410] width 123 height 15
type input "conception"
click at [325, 437] on input "text" at bounding box center [386, 429] width 123 height 15
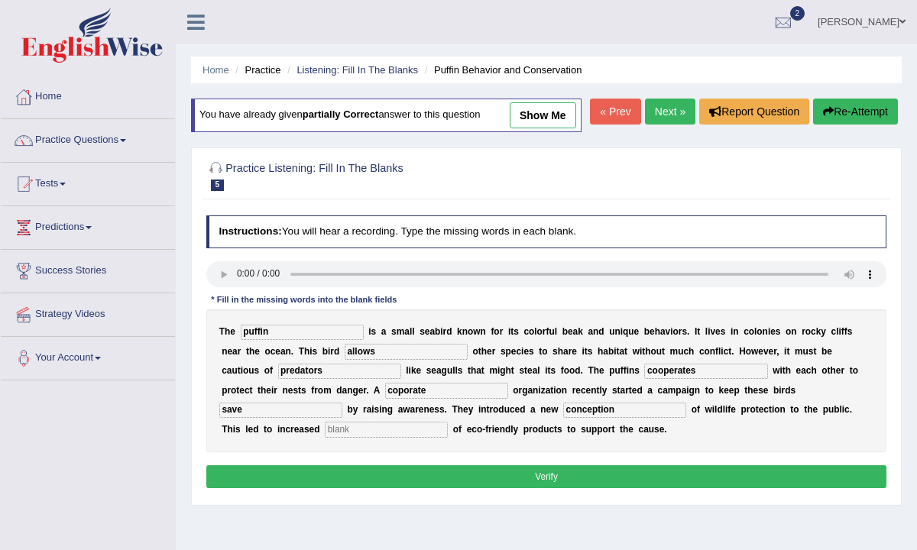
type input "c"
type input "s"
type input "consumption"
click at [342, 488] on button "Verify" at bounding box center [546, 476] width 681 height 22
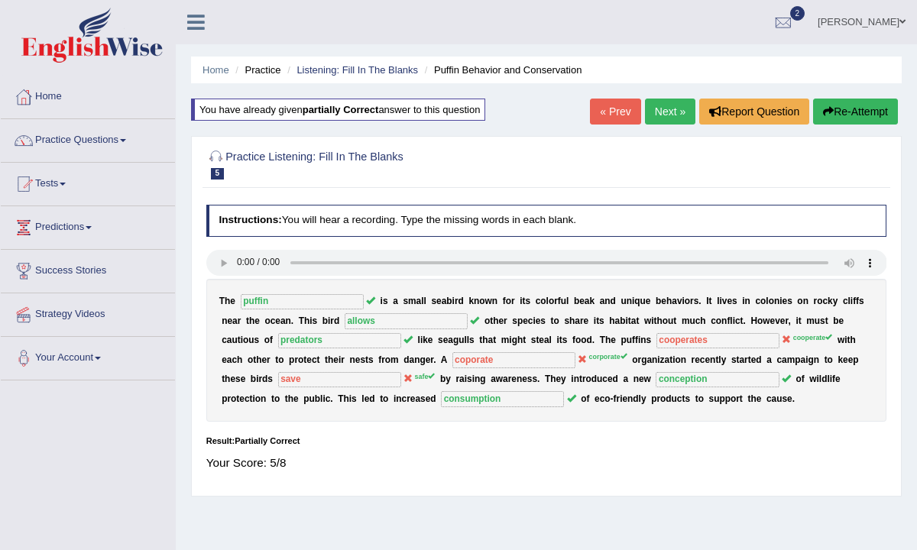
click at [652, 124] on div "« Prev Next » Report Question Re-Attempt" at bounding box center [746, 114] width 312 height 30
click at [652, 115] on link "Next »" at bounding box center [670, 112] width 50 height 26
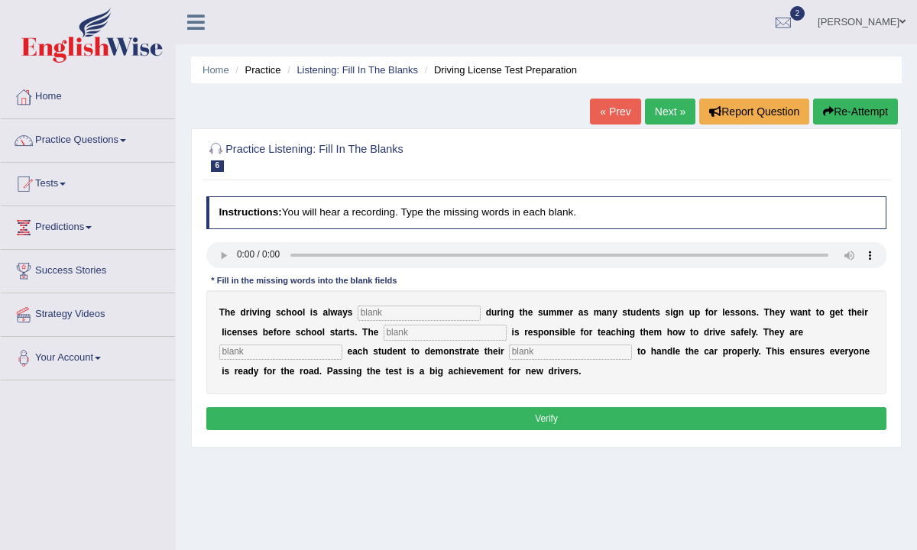
click at [376, 314] on input "text" at bounding box center [419, 313] width 123 height 15
type input "busy"
click at [405, 345] on div "T h e d r i v i n g s c h o o l i s a l w a y s busy d u r i n g t h e s u m m …" at bounding box center [546, 342] width 681 height 104
click at [405, 339] on input "text" at bounding box center [445, 332] width 123 height 15
type input "instructor"
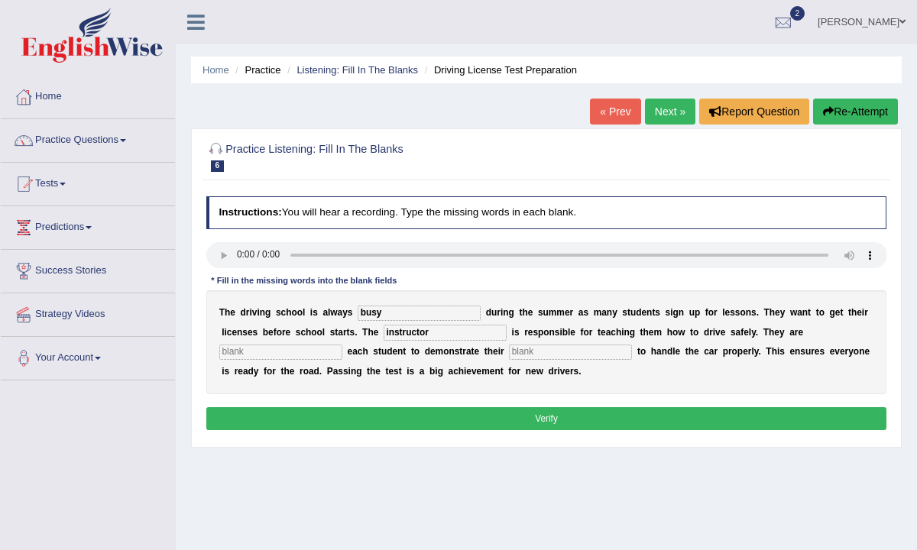
click at [280, 355] on input "text" at bounding box center [280, 352] width 123 height 15
type input "r"
click at [264, 354] on input "requiremnents" at bounding box center [280, 352] width 123 height 15
type input "requirements"
click at [545, 358] on input "text" at bounding box center [570, 352] width 123 height 15
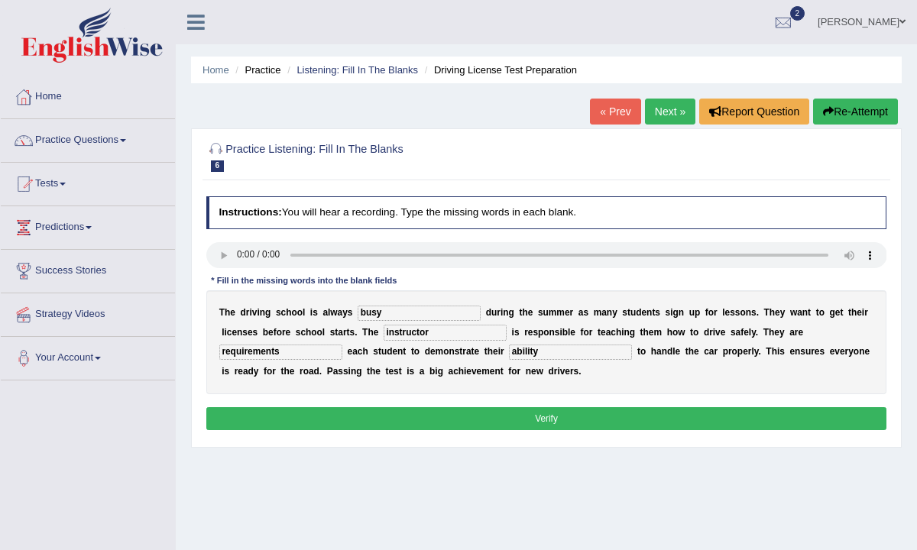
type input "ability"
click at [607, 421] on button "Verify" at bounding box center [546, 418] width 681 height 22
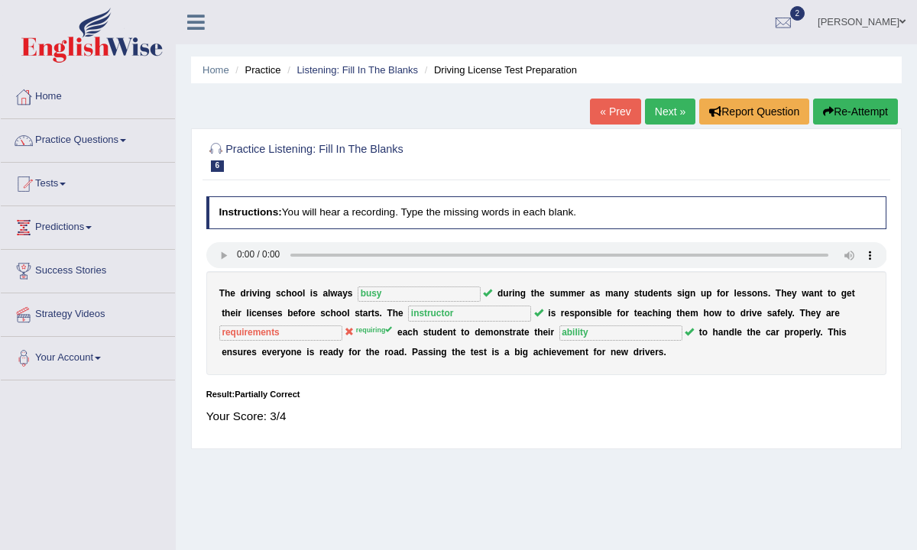
click at [673, 115] on link "Next »" at bounding box center [670, 112] width 50 height 26
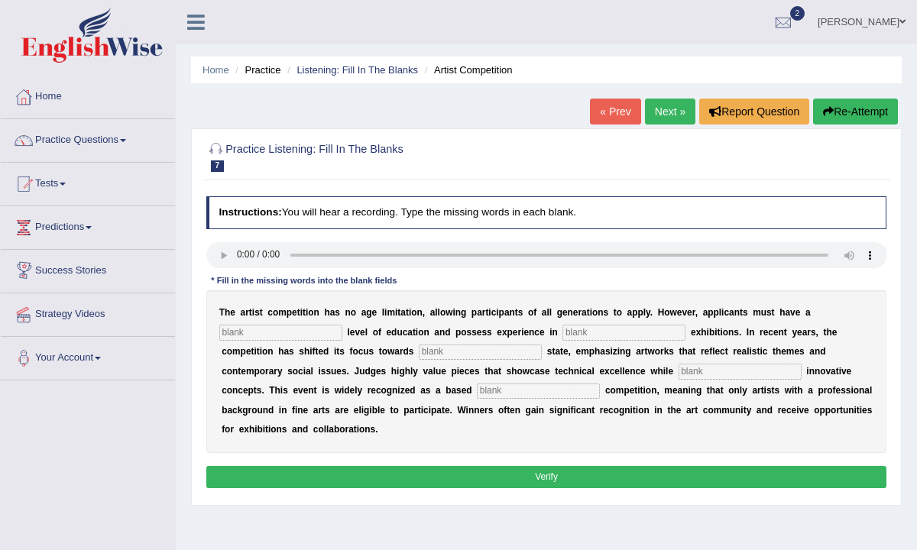
click at [290, 332] on input "text" at bounding box center [280, 332] width 123 height 15
type input "graduate"
click at [566, 336] on input "text" at bounding box center [624, 332] width 123 height 15
type input "cultural"
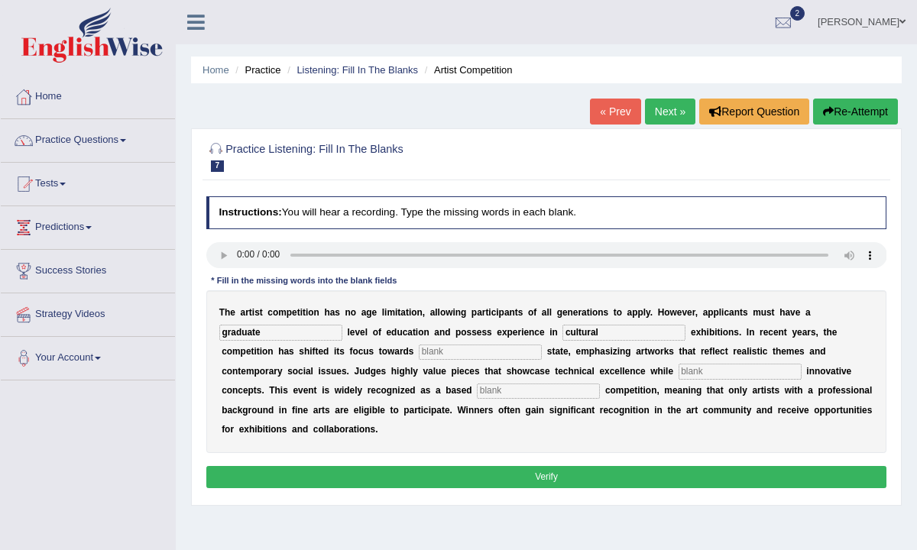
click at [432, 348] on input "text" at bounding box center [480, 352] width 123 height 15
type input "real"
click at [679, 376] on input "text" at bounding box center [740, 371] width 123 height 15
type input "cooperating"
click at [477, 397] on input "text" at bounding box center [538, 391] width 123 height 15
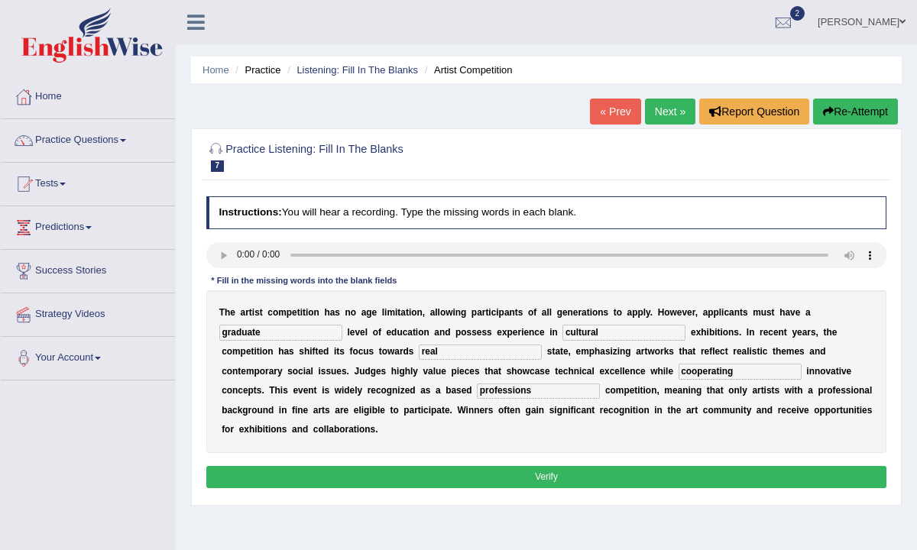
type input "professions"
click at [422, 485] on button "Verify" at bounding box center [546, 477] width 681 height 22
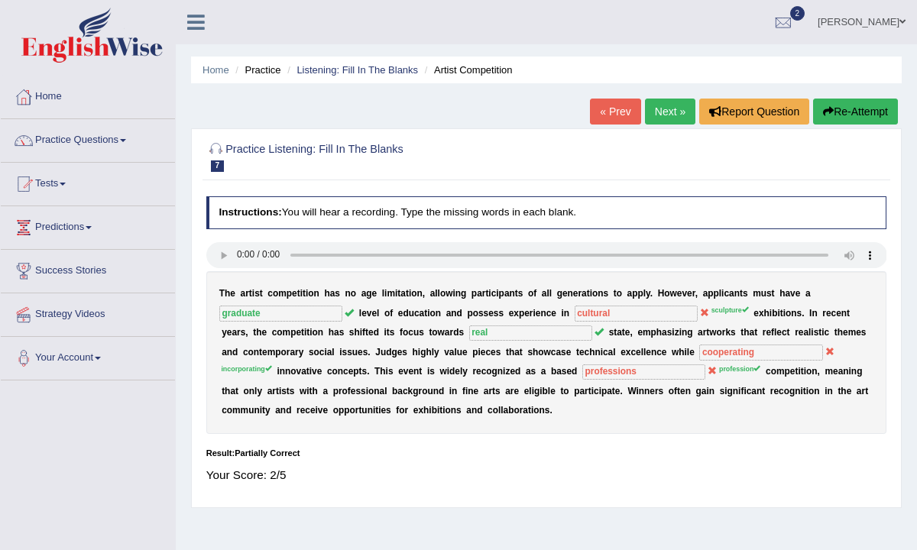
click at [880, 106] on button "Re-Attempt" at bounding box center [855, 112] width 85 height 26
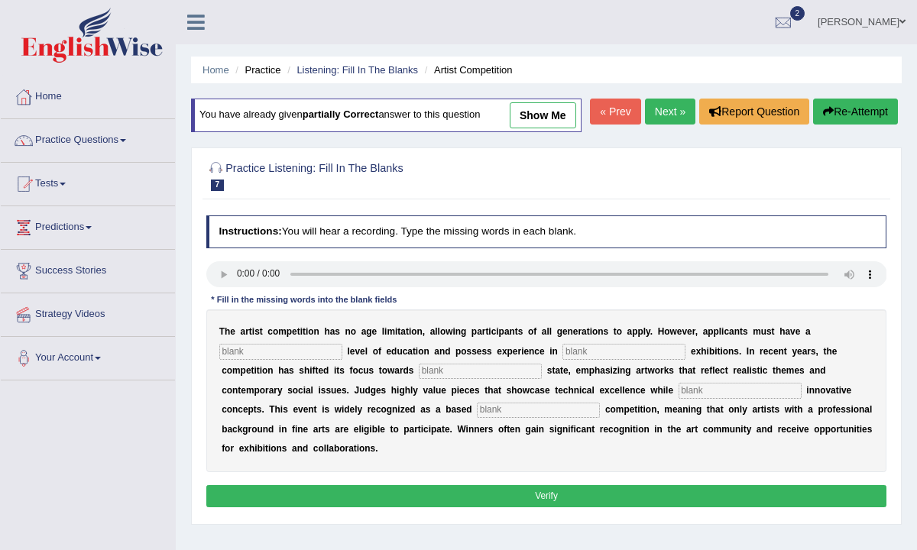
click at [290, 359] on input "text" at bounding box center [280, 351] width 123 height 15
type input "graduate"
click at [589, 359] on input "text" at bounding box center [624, 351] width 123 height 15
type input "sculputre"
click at [437, 379] on input "text" at bounding box center [480, 371] width 123 height 15
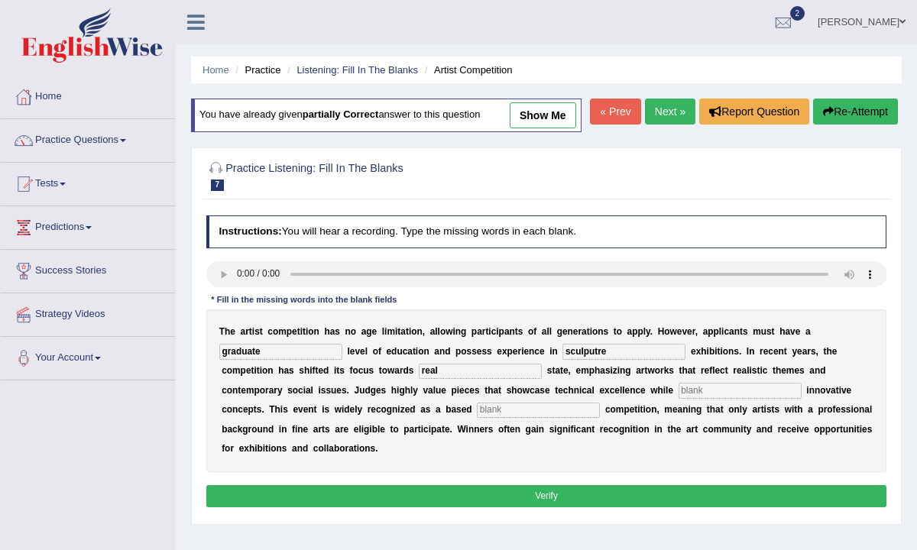
type input "real"
click at [679, 398] on input "text" at bounding box center [740, 390] width 123 height 15
click at [679, 398] on input "cooperating" at bounding box center [740, 390] width 123 height 15
type input "incooperating"
click at [477, 418] on input "text" at bounding box center [538, 410] width 123 height 15
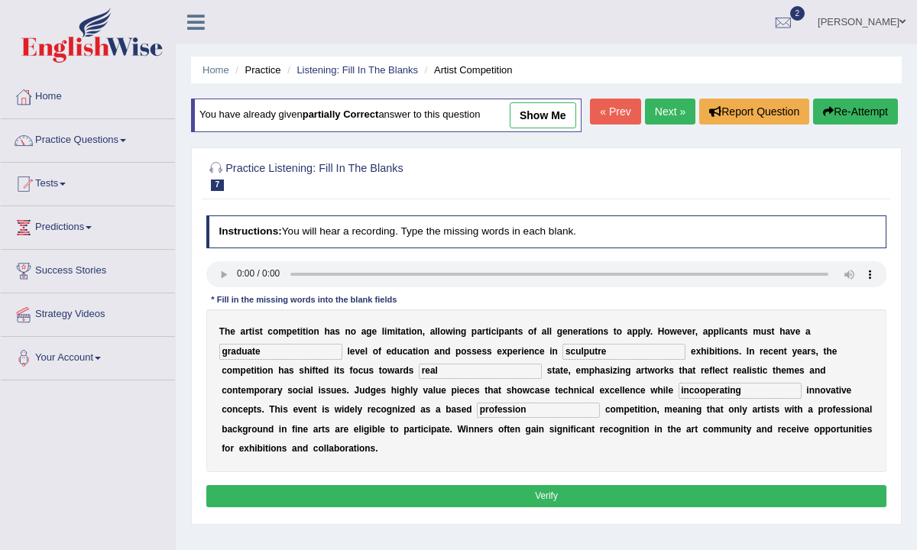
type input "profession"
click at [444, 507] on button "Verify" at bounding box center [546, 496] width 681 height 22
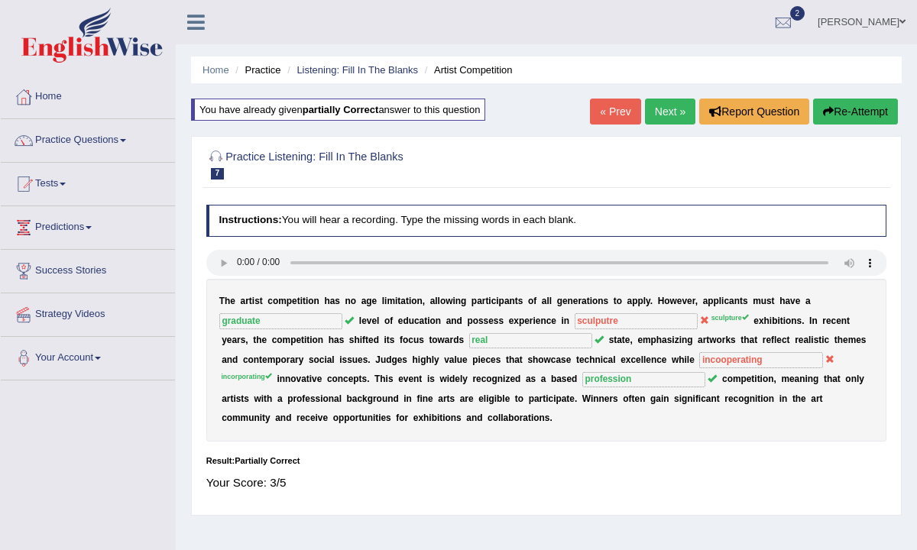
click at [690, 117] on div "« Prev Next » Report Question Re-Attempt" at bounding box center [746, 114] width 312 height 30
click at [645, 115] on link "Next »" at bounding box center [670, 112] width 50 height 26
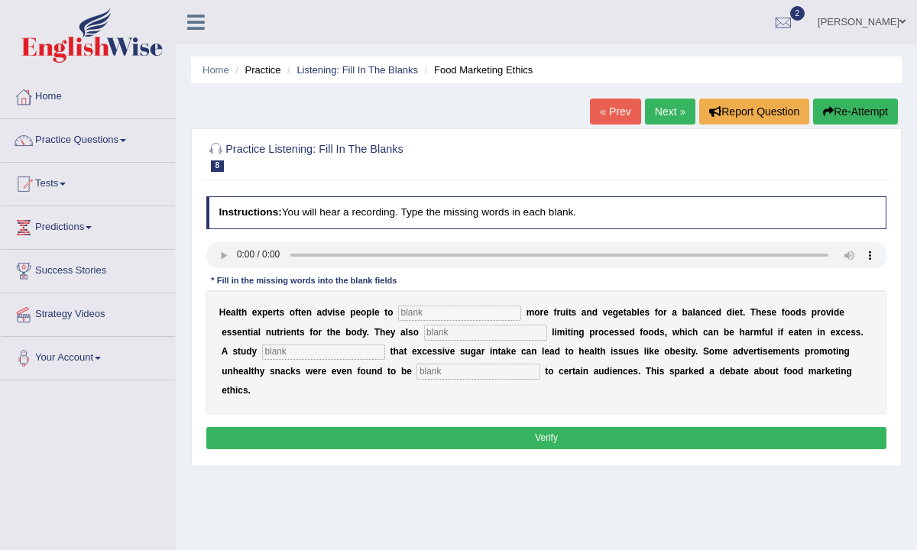
click at [463, 323] on div "H e a l t h e x p e r t s o f t e n a d v i s e p e o p l e t o m o r e f r u i…" at bounding box center [546, 352] width 681 height 124
click at [443, 303] on div "H e a l t h e x p e r t s o f t e n a d v i s e p e o p l e t o m o r e f r u i…" at bounding box center [546, 352] width 681 height 124
click at [443, 304] on div "H e a l t h e x p e r t s o f t e n a d v i s e p e o p l e t o m o r e f r u i…" at bounding box center [546, 352] width 681 height 124
click at [441, 317] on input "text" at bounding box center [459, 313] width 123 height 15
type input "p"
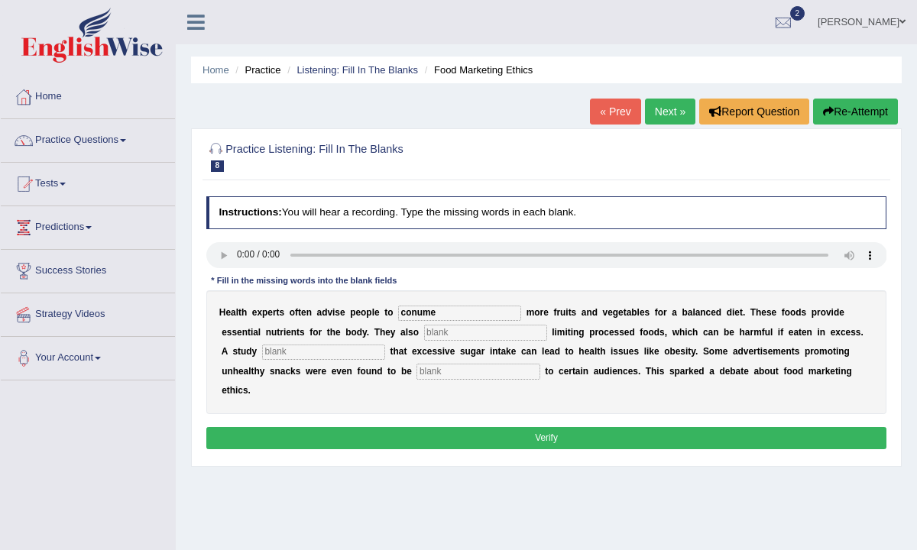
click at [417, 316] on input "conume" at bounding box center [459, 313] width 123 height 15
type input "consume"
click at [424, 336] on input "text" at bounding box center [485, 332] width 123 height 15
type input "recommended"
click at [302, 352] on input "text" at bounding box center [323, 352] width 123 height 15
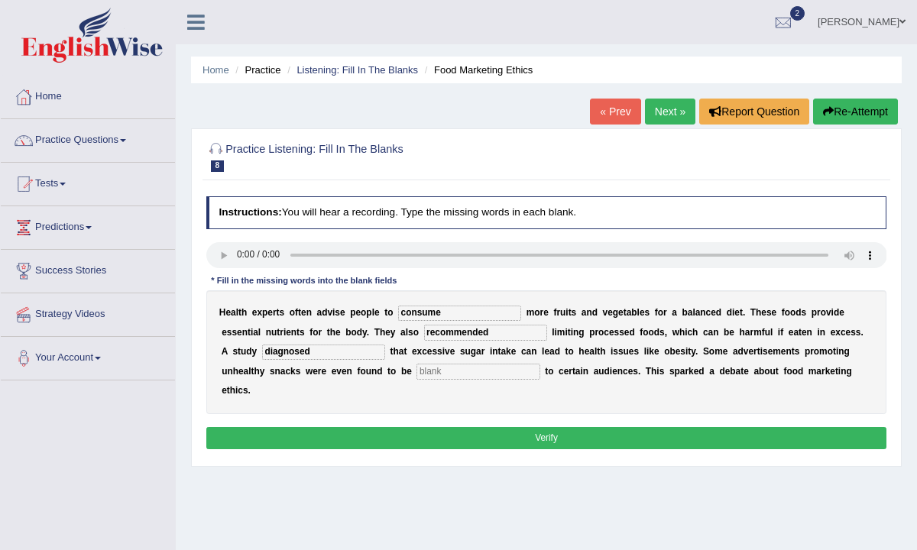
type input "diagnosed"
click at [417, 372] on input "text" at bounding box center [478, 371] width 123 height 15
type input "offensive"
click at [376, 427] on button "Verify" at bounding box center [546, 438] width 681 height 22
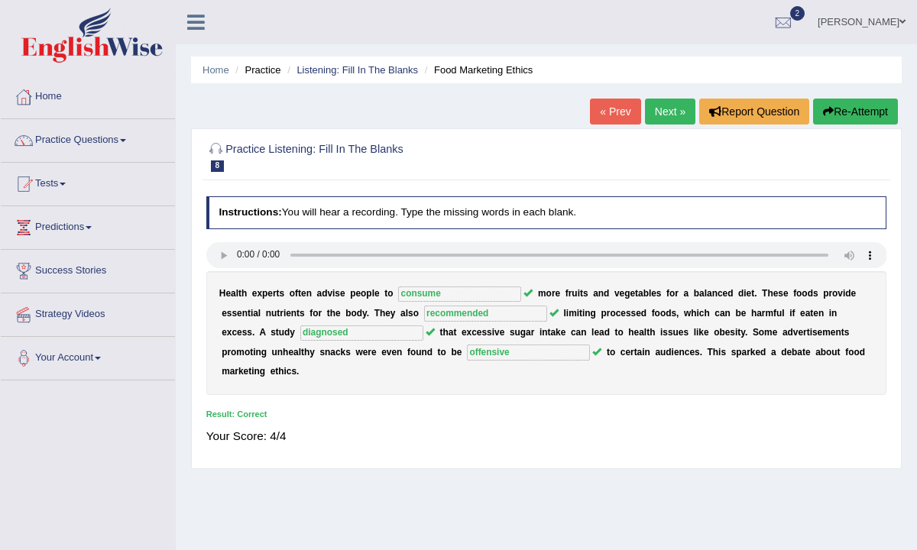
click at [667, 115] on link "Next »" at bounding box center [670, 112] width 50 height 26
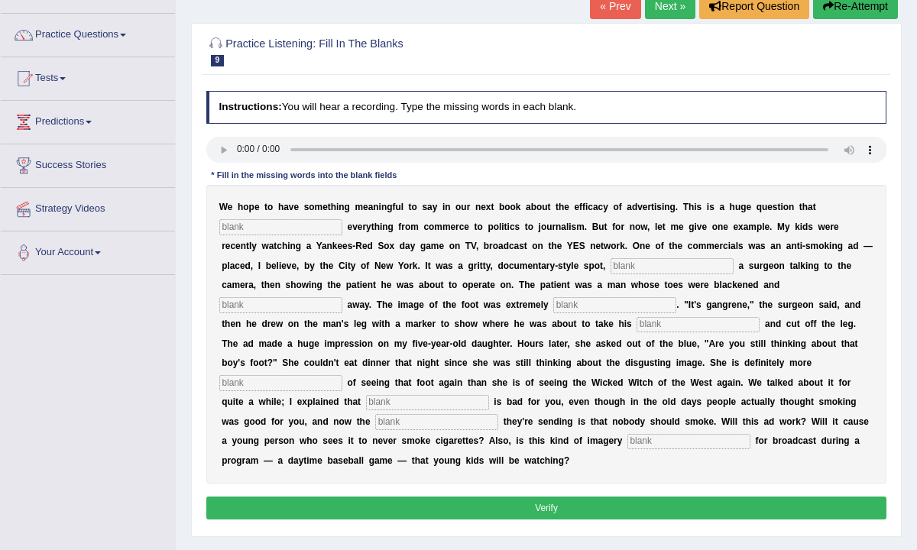
scroll to position [113, 0]
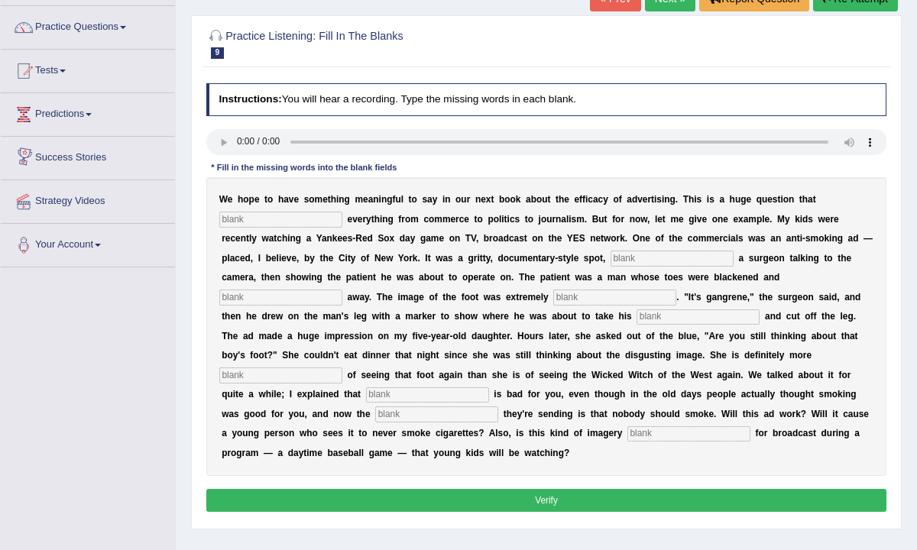
click at [251, 217] on input "text" at bounding box center [280, 219] width 123 height 15
type input "impacts"
click at [624, 260] on input "text" at bounding box center [672, 258] width 123 height 15
type input "featuring"
click at [553, 297] on input "text" at bounding box center [614, 297] width 123 height 15
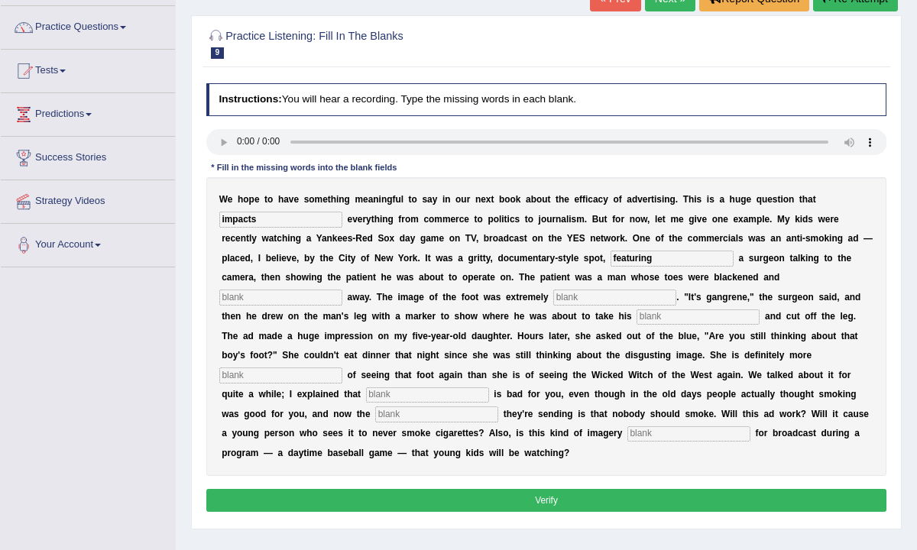
click at [342, 290] on input "text" at bounding box center [280, 297] width 123 height 15
type input "running"
click at [553, 300] on input "text" at bounding box center [614, 297] width 123 height 15
type input "disgusting"
click at [637, 316] on input "text" at bounding box center [698, 317] width 123 height 15
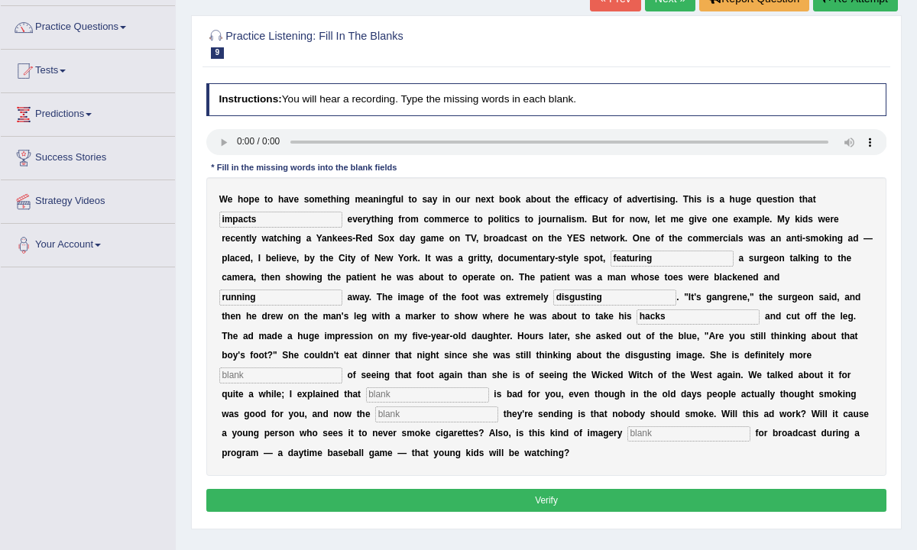
type input "hacks"
click at [342, 368] on input "text" at bounding box center [280, 375] width 123 height 15
type input "scared"
click at [489, 387] on input "text" at bounding box center [427, 394] width 123 height 15
click at [644, 259] on input "featuring" at bounding box center [672, 258] width 123 height 15
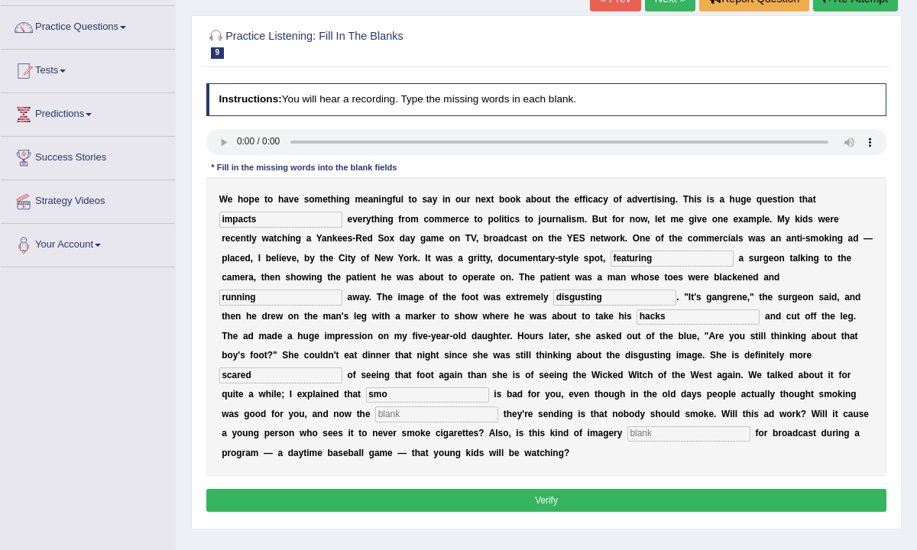
click at [489, 387] on input "smo" at bounding box center [427, 394] width 123 height 15
type input "smoking"
click at [498, 407] on input "text" at bounding box center [436, 414] width 123 height 15
type input "message"
click at [627, 433] on input "text" at bounding box center [688, 433] width 123 height 15
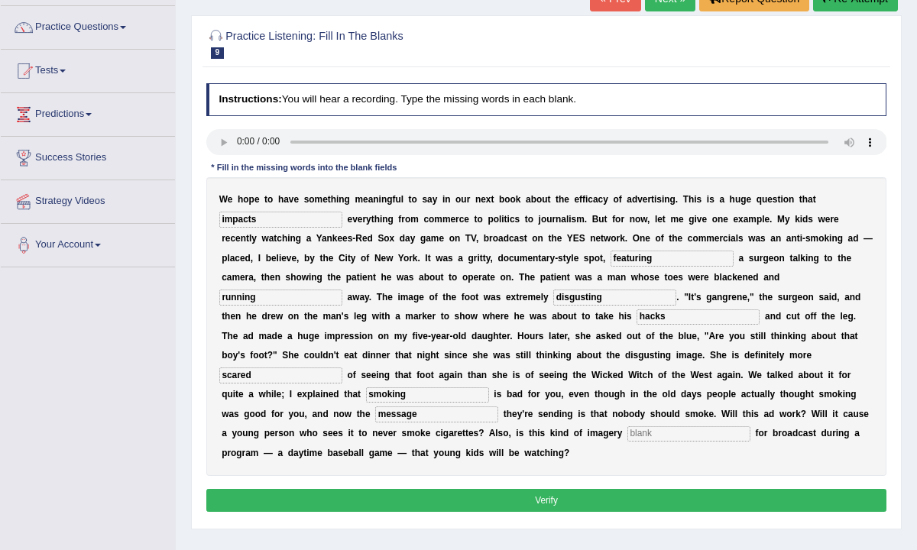
type input "a"
type input "i"
type input "approprate"
click at [554, 497] on button "Verify" at bounding box center [546, 500] width 681 height 22
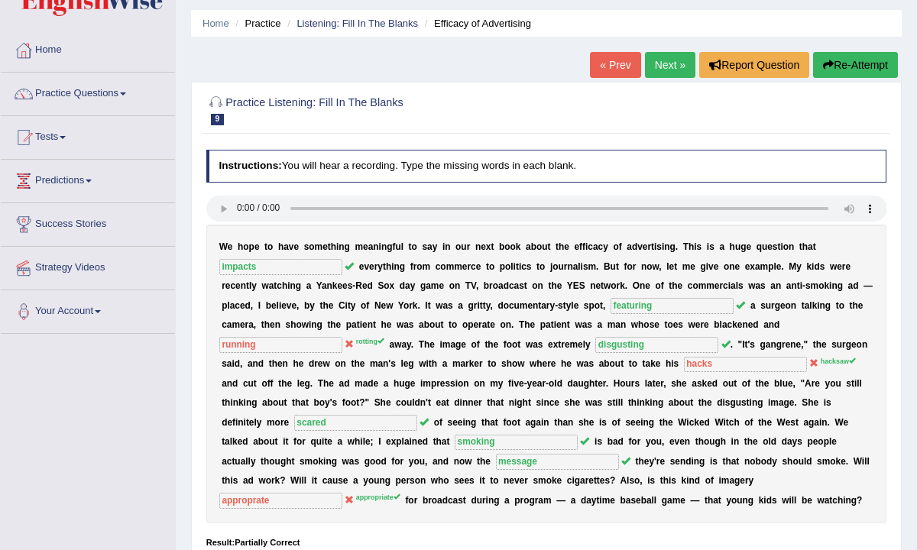
scroll to position [0, 0]
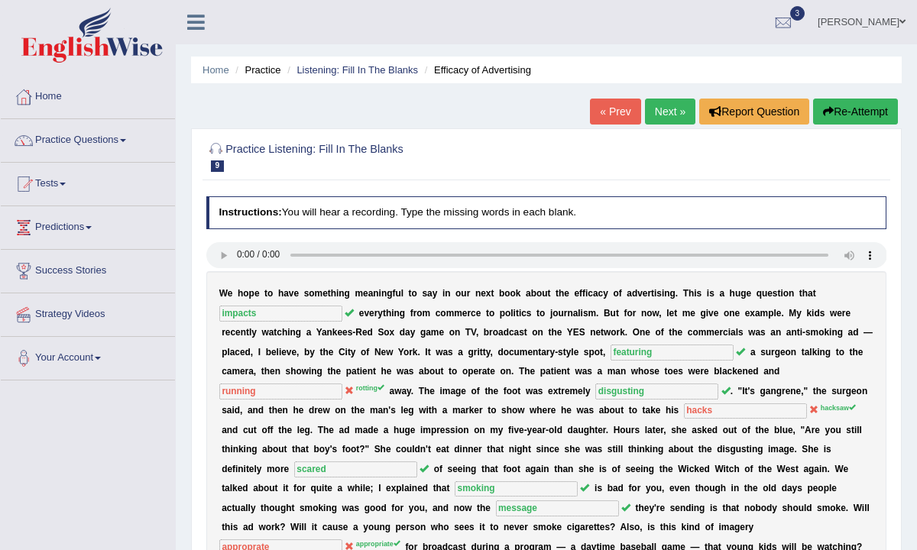
click at [666, 114] on link "Next »" at bounding box center [670, 112] width 50 height 26
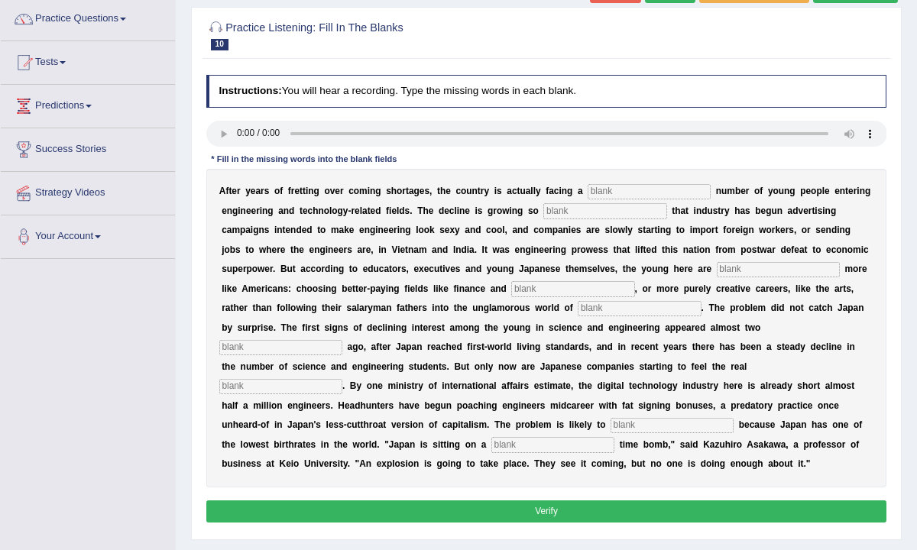
scroll to position [125, 0]
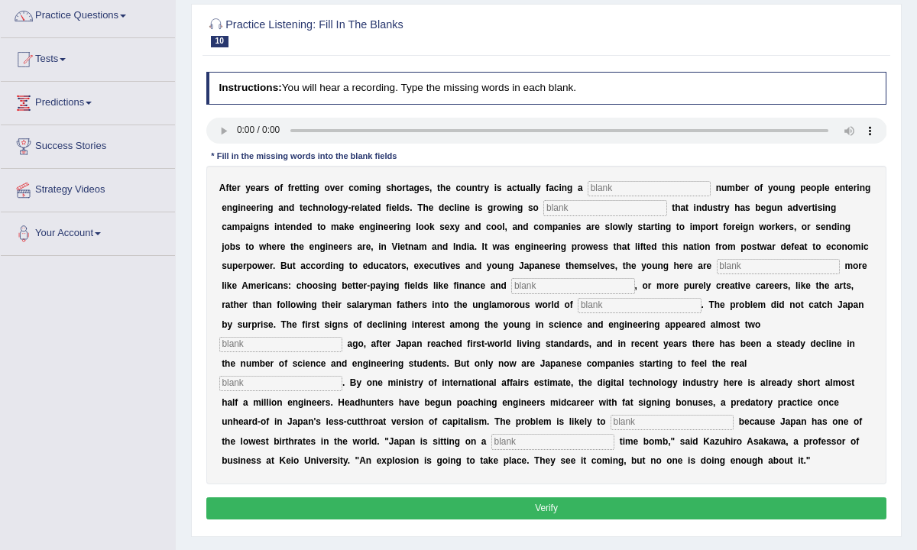
click at [605, 182] on input "text" at bounding box center [649, 188] width 123 height 15
click at [605, 190] on input "dewling" at bounding box center [649, 188] width 123 height 15
type input "dwelling"
click at [595, 219] on div "A f t e r y e a r s o f f r e t t i n g o v e r c o m i n g s h o r t a g e s ,…" at bounding box center [546, 325] width 681 height 319
click at [594, 202] on input "text" at bounding box center [604, 207] width 123 height 15
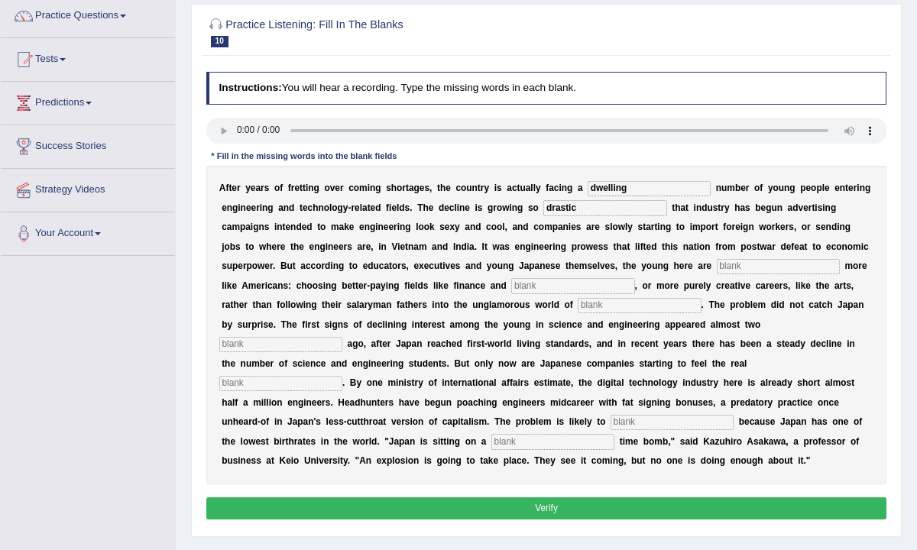
type input "drastic"
click at [717, 271] on input "text" at bounding box center [778, 266] width 123 height 15
type input "behaving"
click at [501, 294] on div "A f t e r y e a r s o f f r e t t i n g o v e r c o m i n g s h o r t a g e s ,…" at bounding box center [546, 325] width 681 height 319
click at [511, 287] on input "text" at bounding box center [572, 285] width 123 height 15
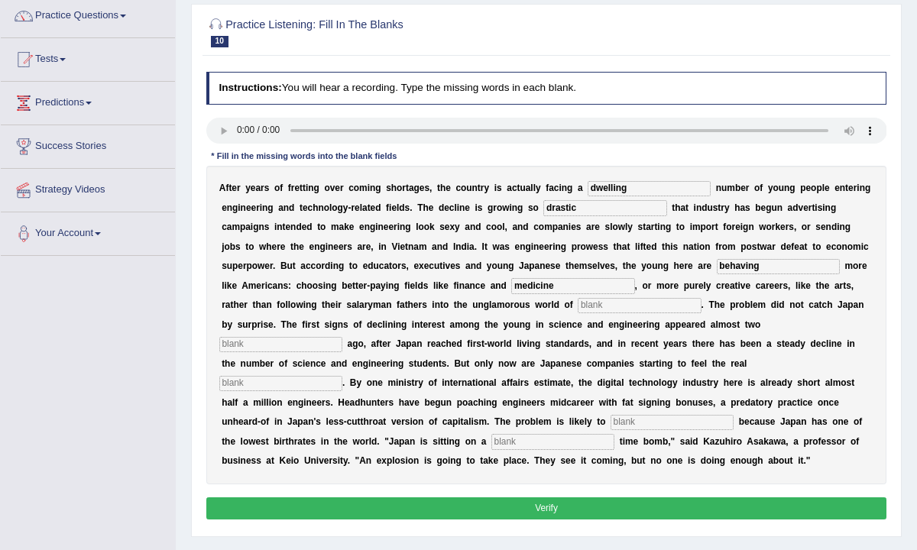
type input "medicine"
click at [578, 304] on input "text" at bounding box center [639, 305] width 123 height 15
click at [578, 307] on input "manufacturing" at bounding box center [639, 305] width 123 height 15
type input "menufacturing"
click at [342, 337] on input "text" at bounding box center [280, 344] width 123 height 15
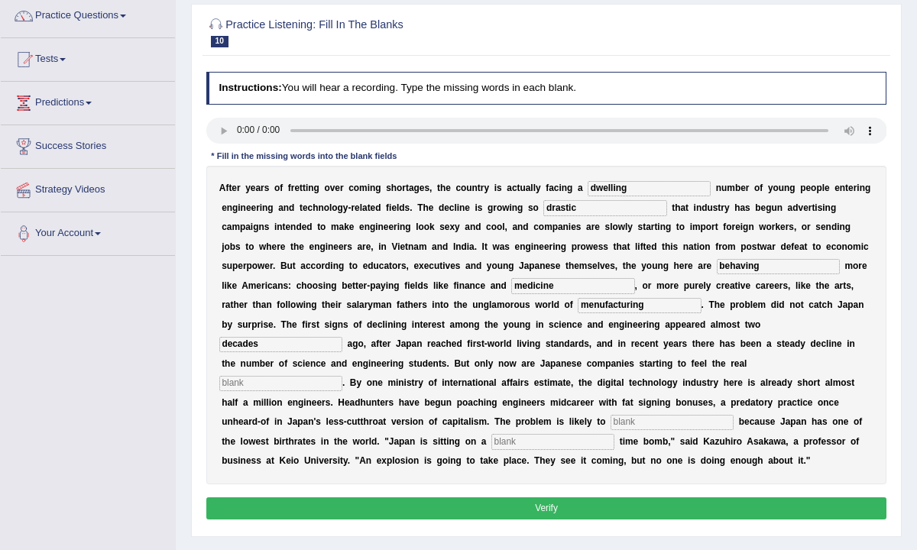
type input "decades"
click at [342, 376] on input "text" at bounding box center [280, 383] width 123 height 15
type input "pinch"
click at [611, 420] on input "text" at bounding box center [672, 422] width 123 height 15
type input "worsen"
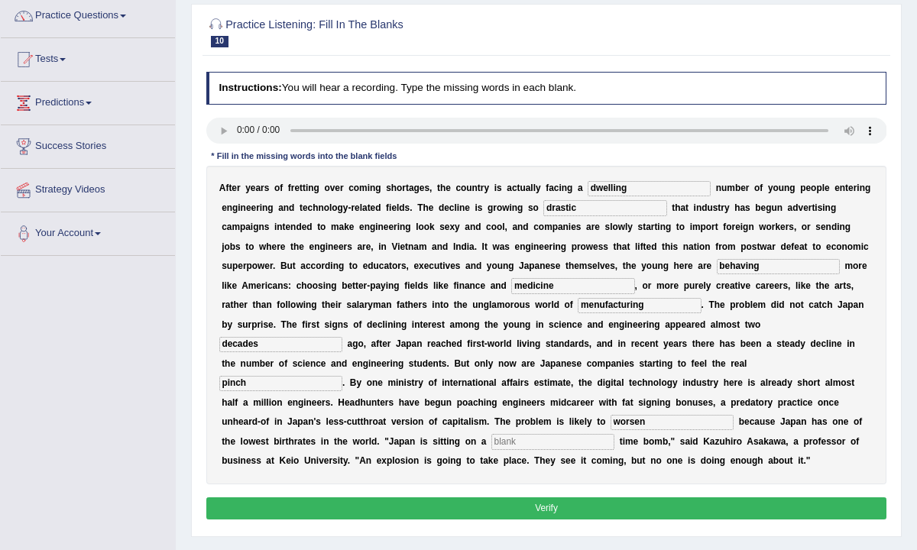
click at [491, 445] on input "text" at bounding box center [552, 441] width 123 height 15
type input "demographic"
click at [441, 498] on button "Verify" at bounding box center [546, 509] width 681 height 22
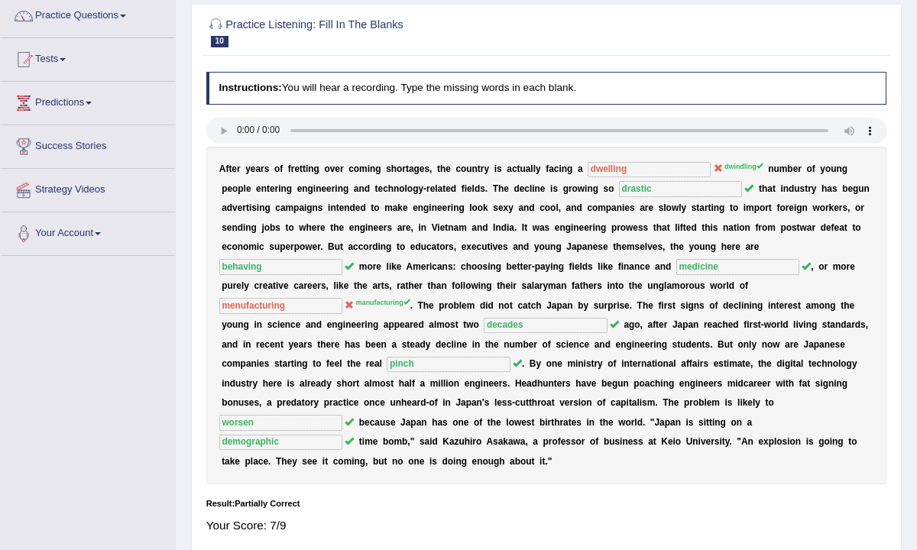
scroll to position [0, 0]
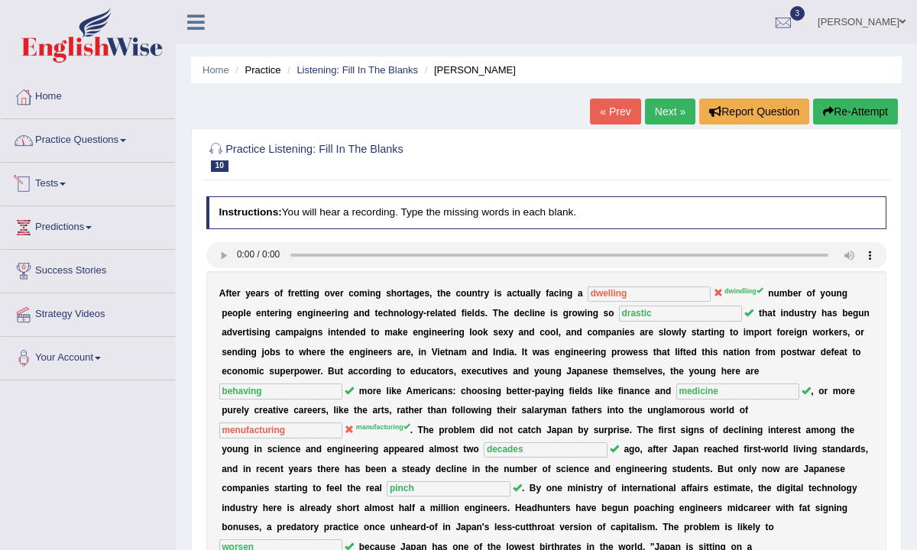
click at [44, 108] on link "Home" at bounding box center [88, 95] width 174 height 38
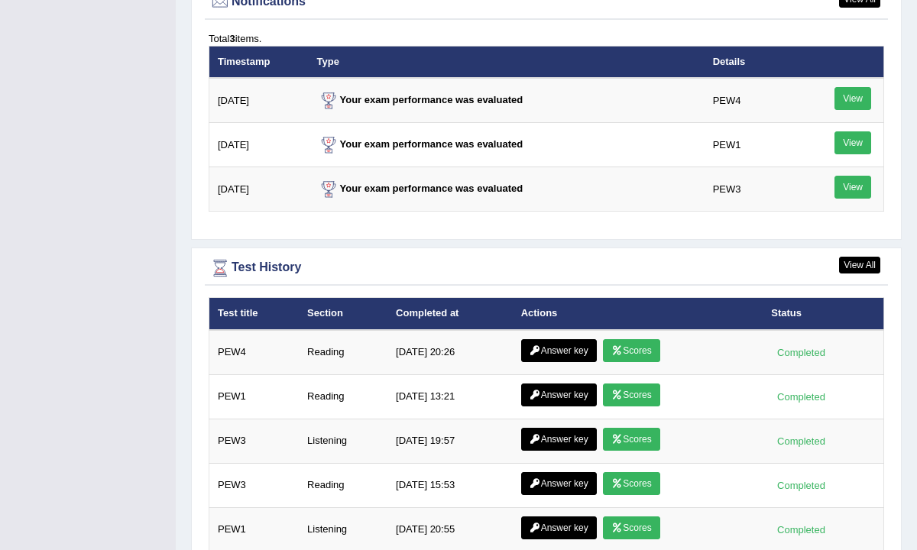
scroll to position [1958, 0]
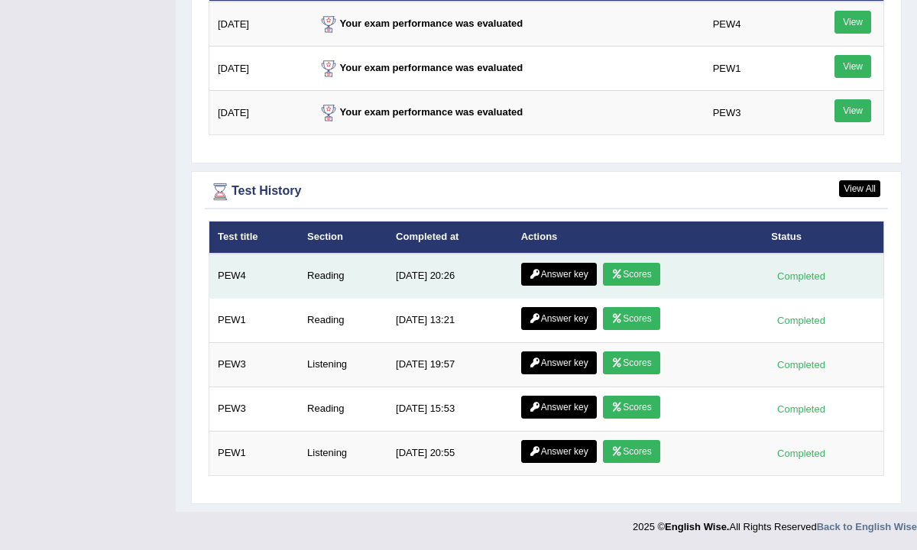
click at [626, 274] on link "Scores" at bounding box center [631, 274] width 57 height 23
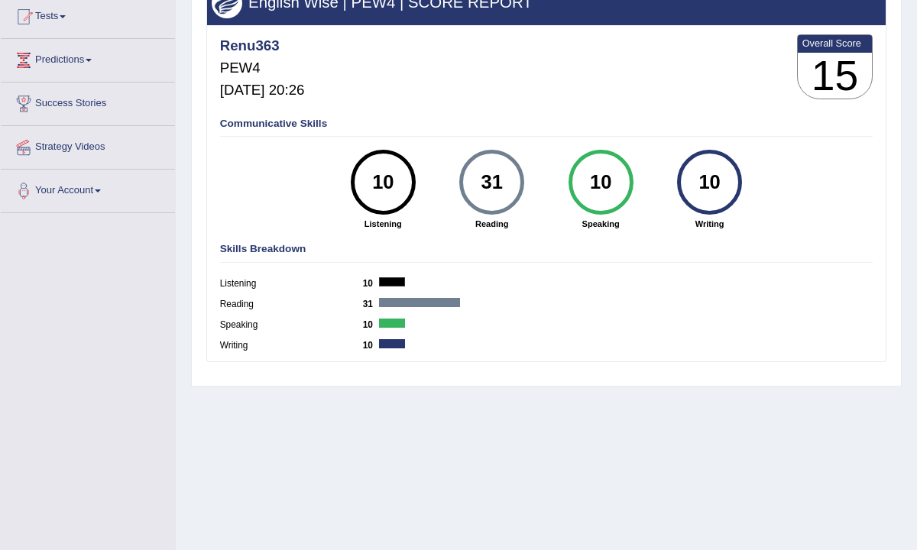
scroll to position [252, 0]
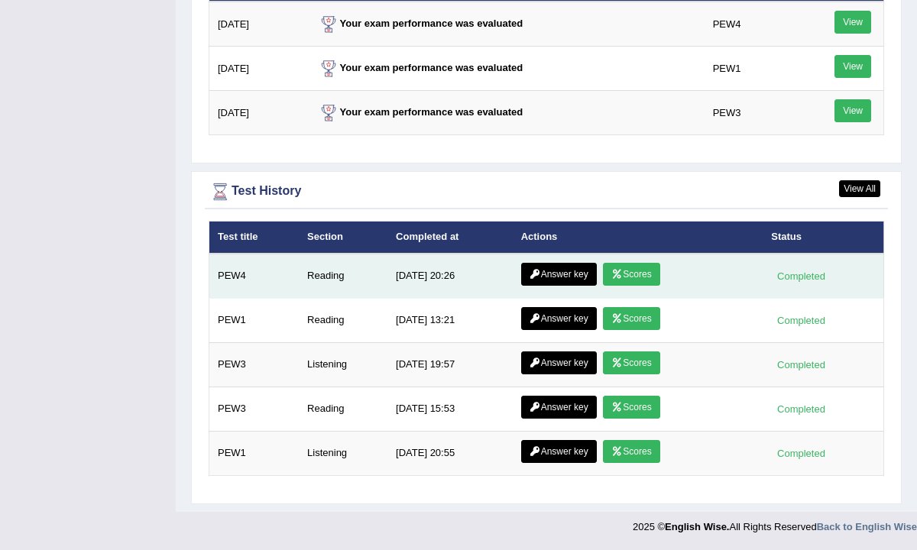
click at [563, 277] on link "Answer key" at bounding box center [559, 274] width 76 height 23
